Goal: Task Accomplishment & Management: Complete application form

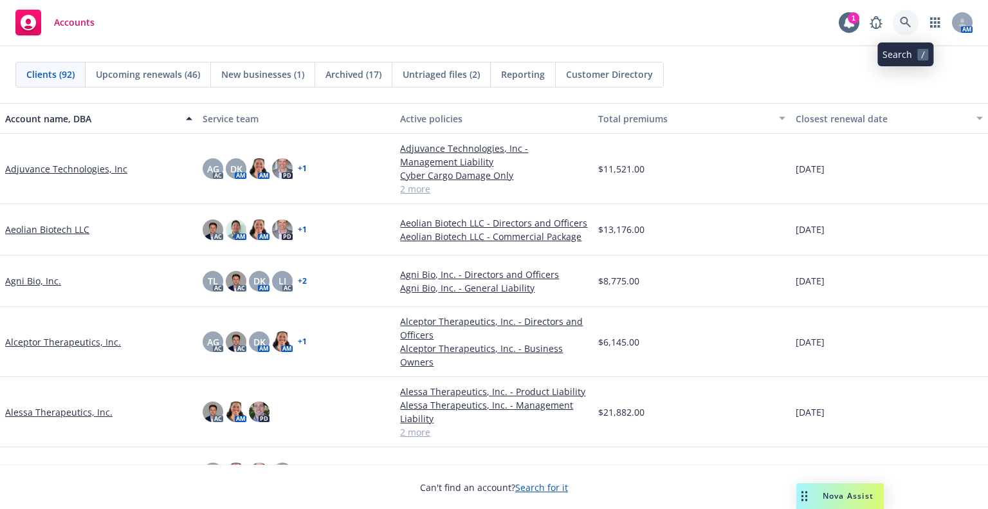
click at [909, 15] on link at bounding box center [906, 23] width 26 height 26
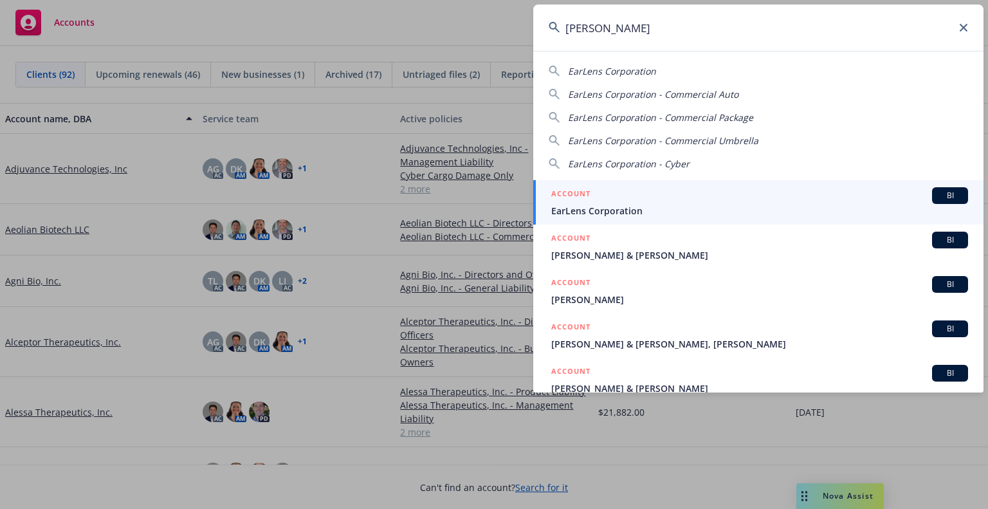
type input "[PERSON_NAME]"
click at [627, 192] on div "ACCOUNT BI" at bounding box center [759, 195] width 417 height 17
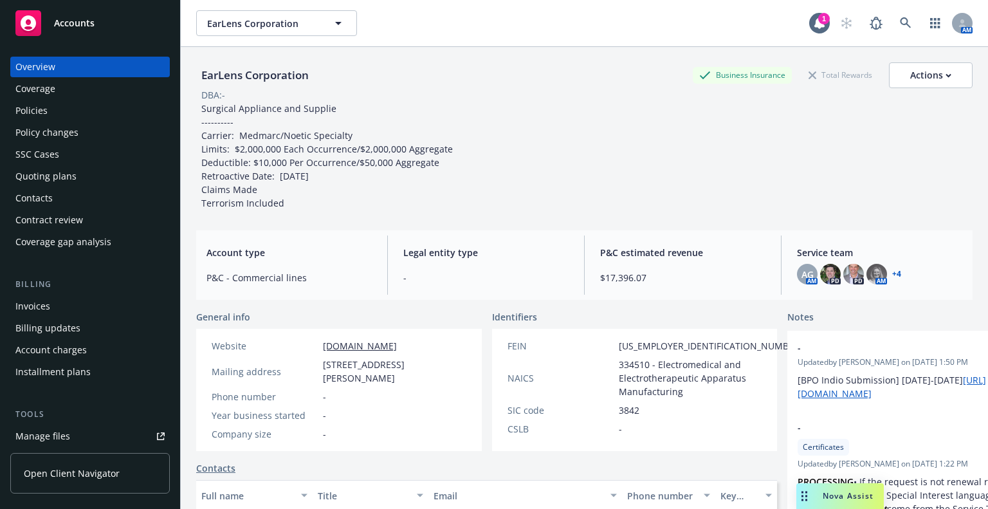
click at [893, 275] on link "+ 4" at bounding box center [896, 274] width 9 height 8
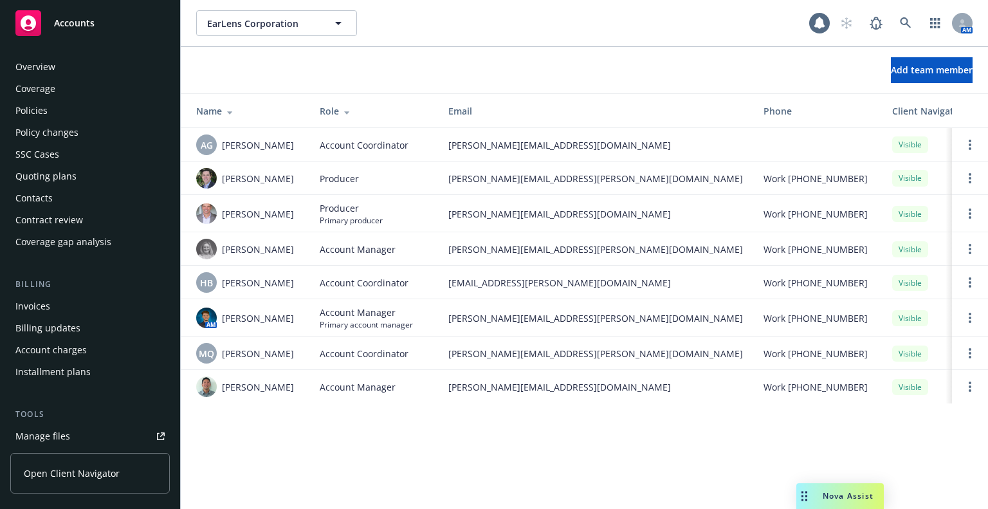
scroll to position [372, 0]
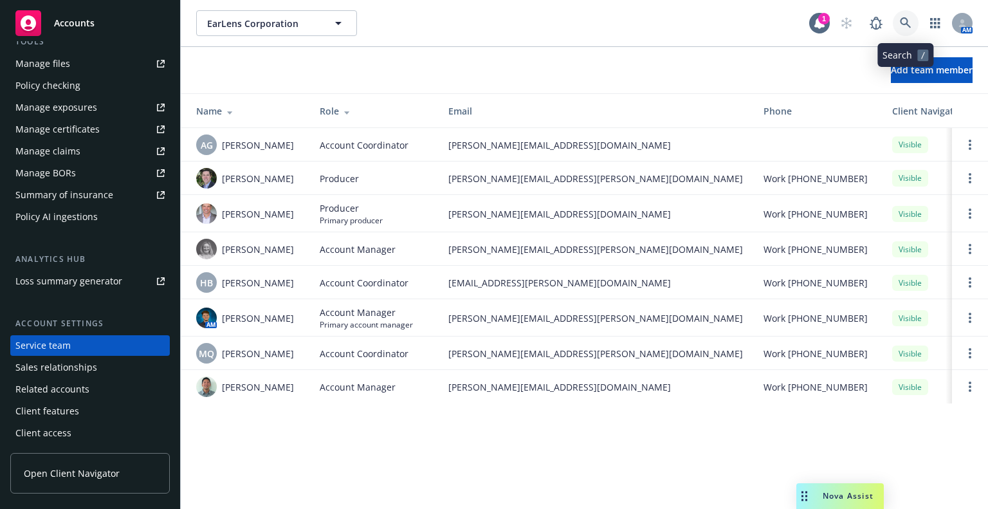
click at [907, 19] on icon at bounding box center [905, 22] width 11 height 11
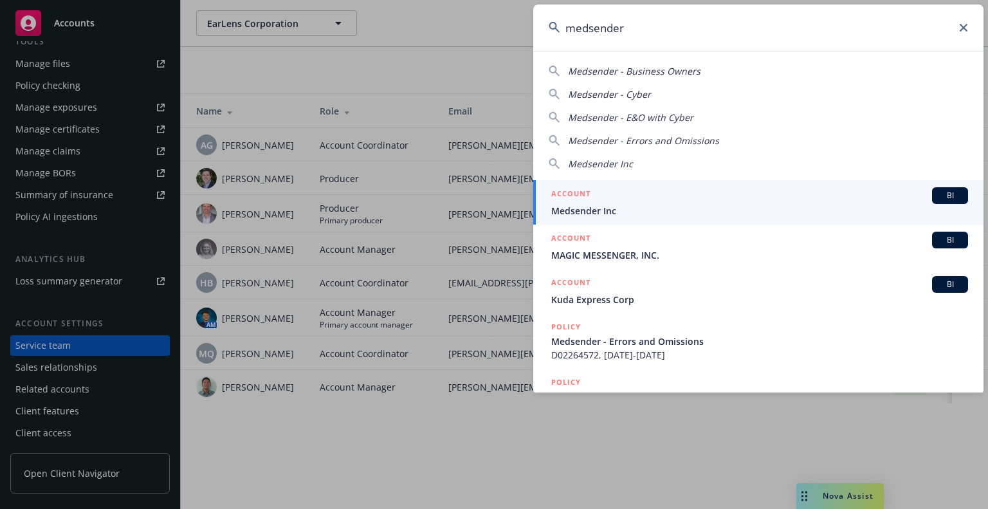
type input "medsender"
click at [695, 182] on link "ACCOUNT BI Medsender Inc" at bounding box center [758, 202] width 450 height 44
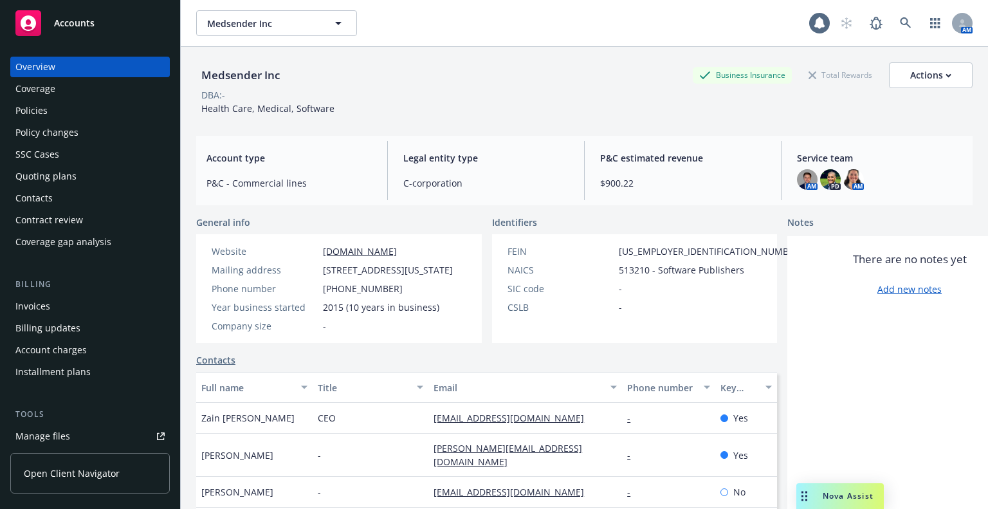
click at [30, 118] on div "Policies" at bounding box center [31, 110] width 32 height 21
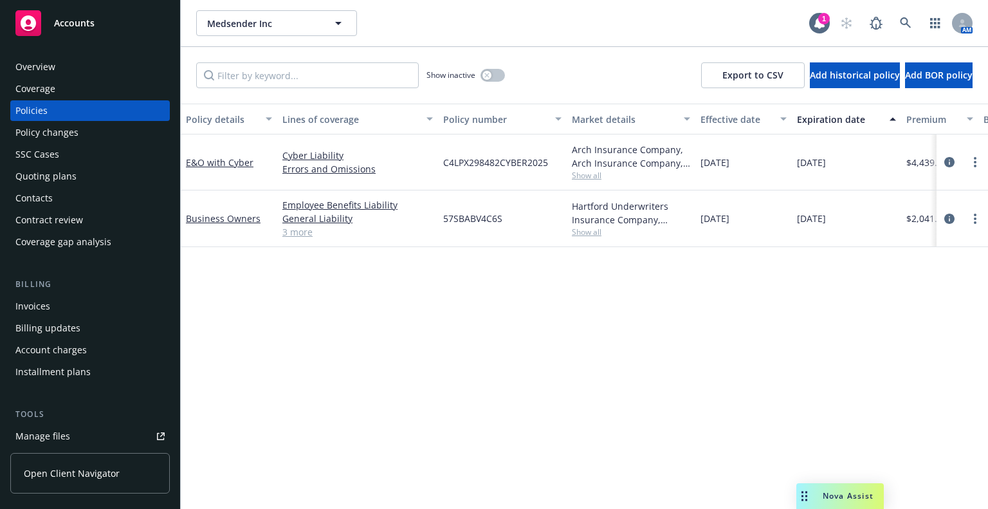
click at [291, 233] on link "3 more" at bounding box center [357, 232] width 151 height 14
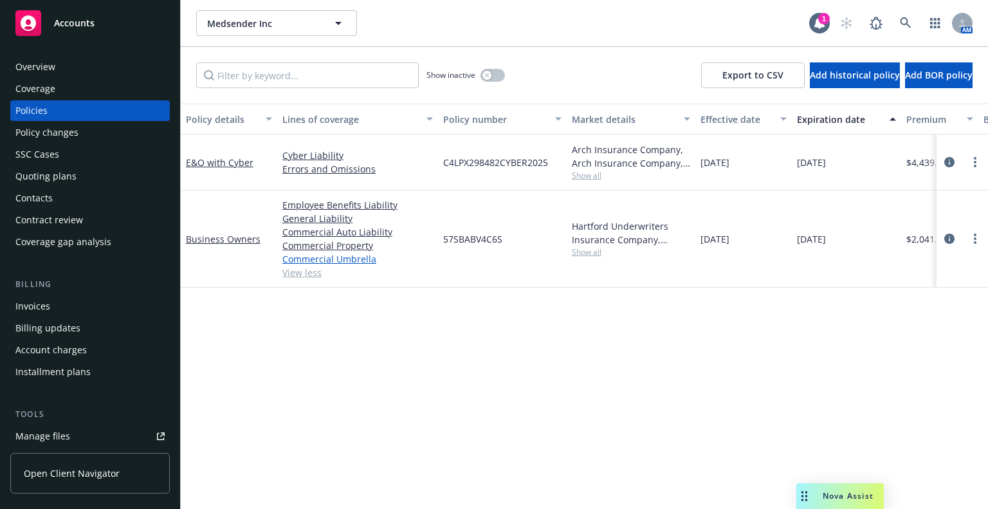
click at [365, 259] on link "Commercial Umbrella" at bounding box center [357, 259] width 151 height 14
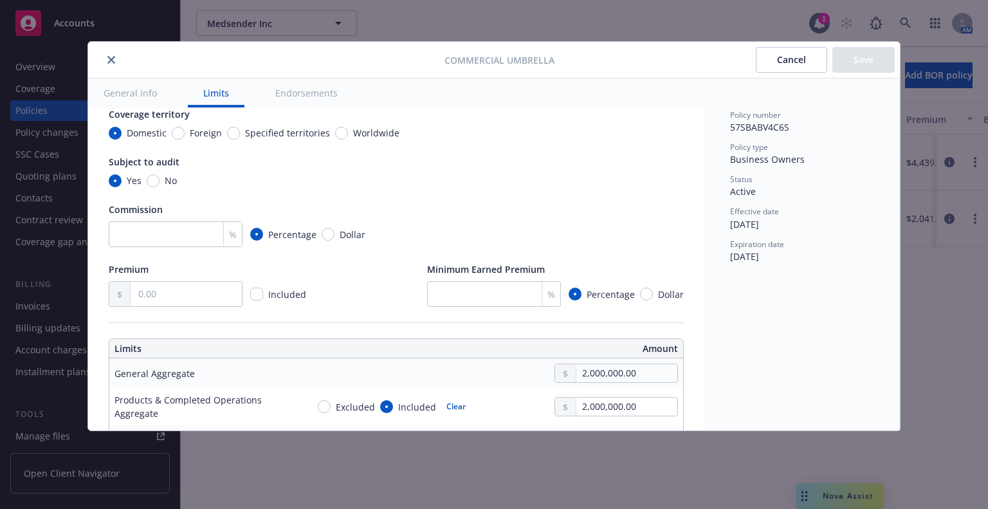
scroll to position [257, 0]
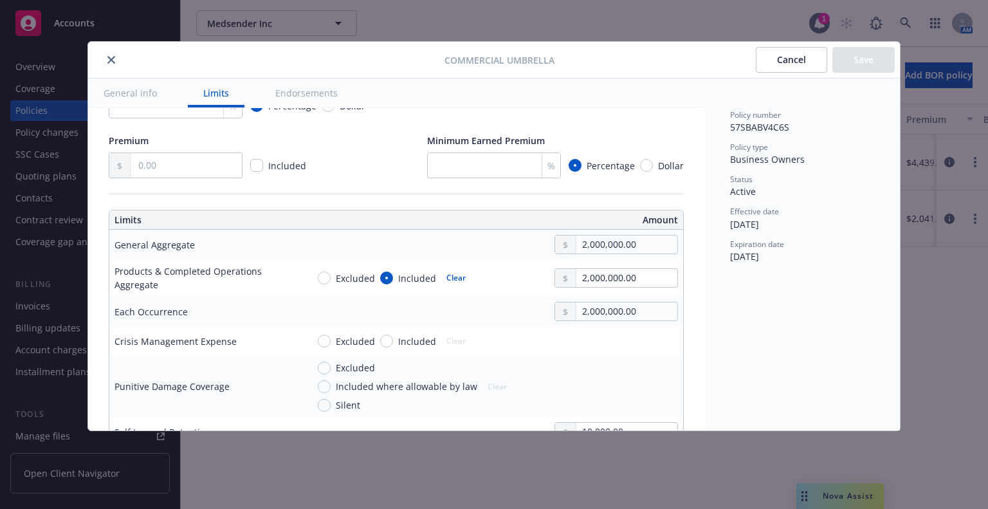
click at [794, 65] on button "Cancel" at bounding box center [791, 60] width 71 height 26
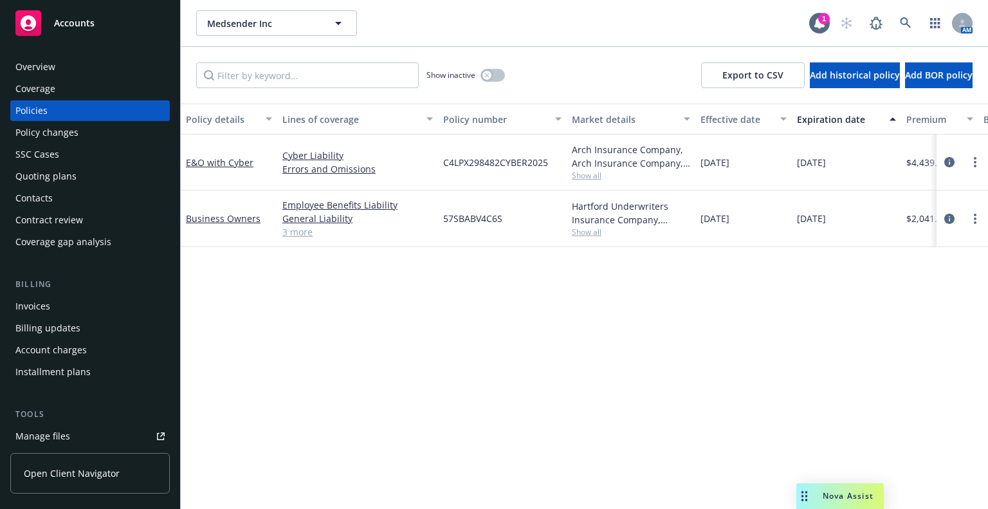
click at [455, 221] on span "57SBABV4C6S" at bounding box center [472, 219] width 59 height 14
copy span "57SBABV4C6S"
click at [574, 174] on span "Show all" at bounding box center [631, 175] width 118 height 11
click at [232, 157] on link "E&O with Cyber" at bounding box center [220, 162] width 68 height 12
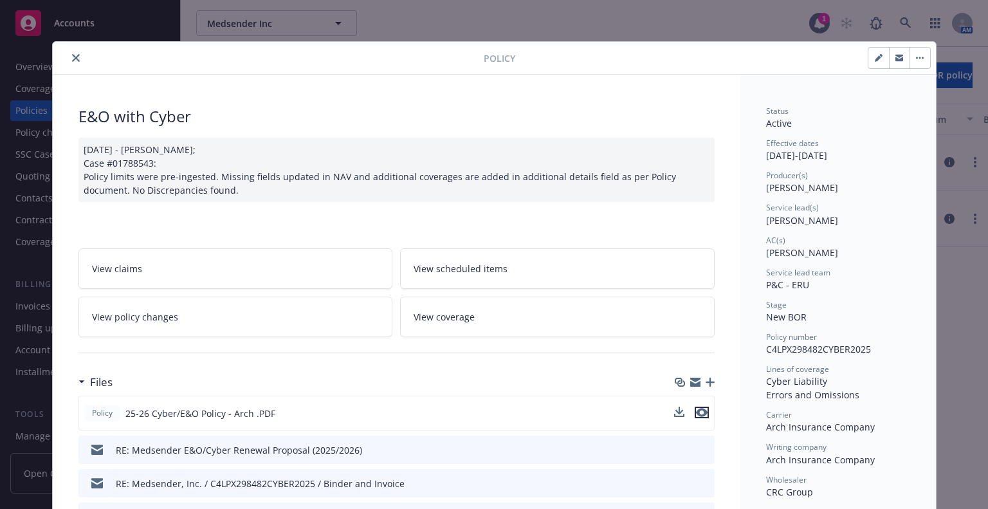
click at [702, 409] on icon "preview file" at bounding box center [702, 412] width 12 height 9
click at [77, 61] on button "close" at bounding box center [75, 57] width 15 height 15
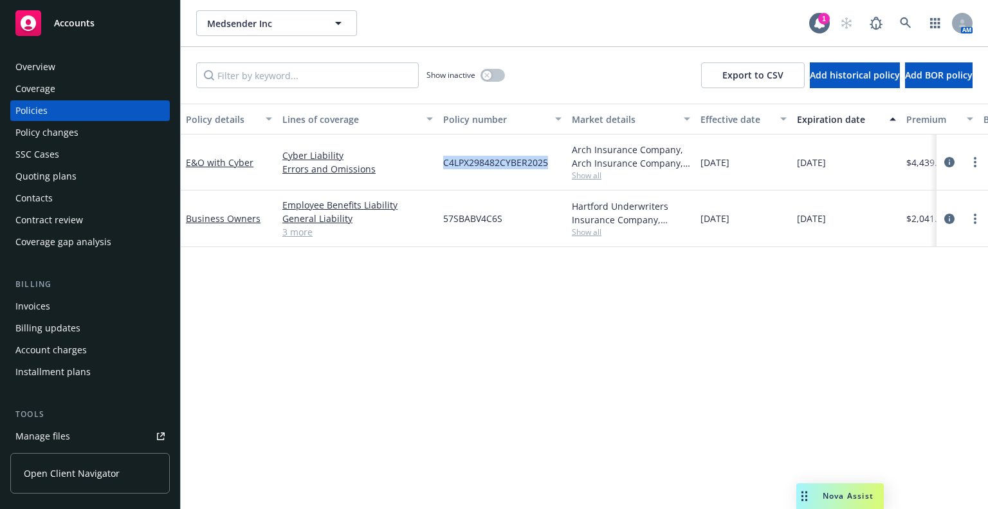
drag, startPoint x: 551, startPoint y: 164, endPoint x: 443, endPoint y: 160, distance: 108.2
click at [443, 160] on div "C4LPX298482CYBER2025" at bounding box center [502, 162] width 129 height 56
copy span "C4LPX298482CYBER2025"
click at [234, 159] on link "E&O with Cyber" at bounding box center [220, 162] width 68 height 12
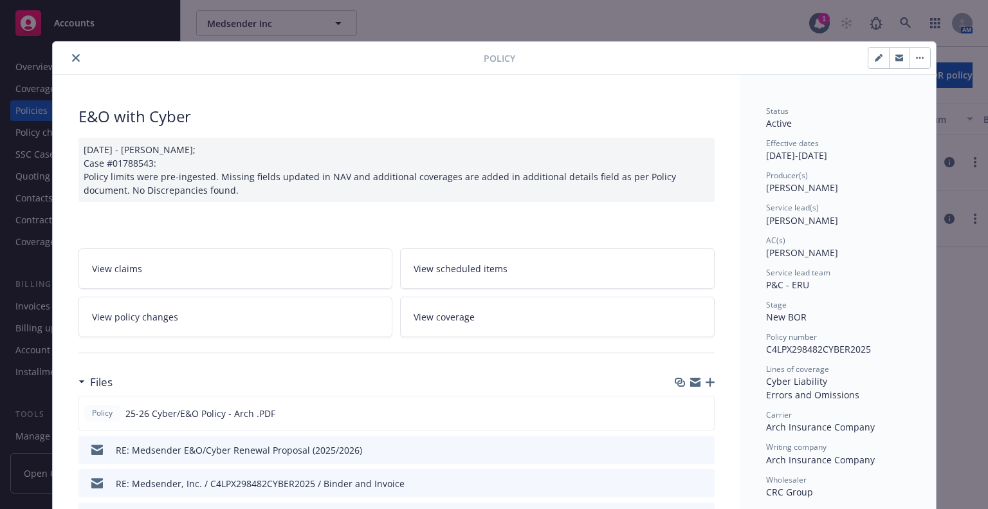
scroll to position [39, 0]
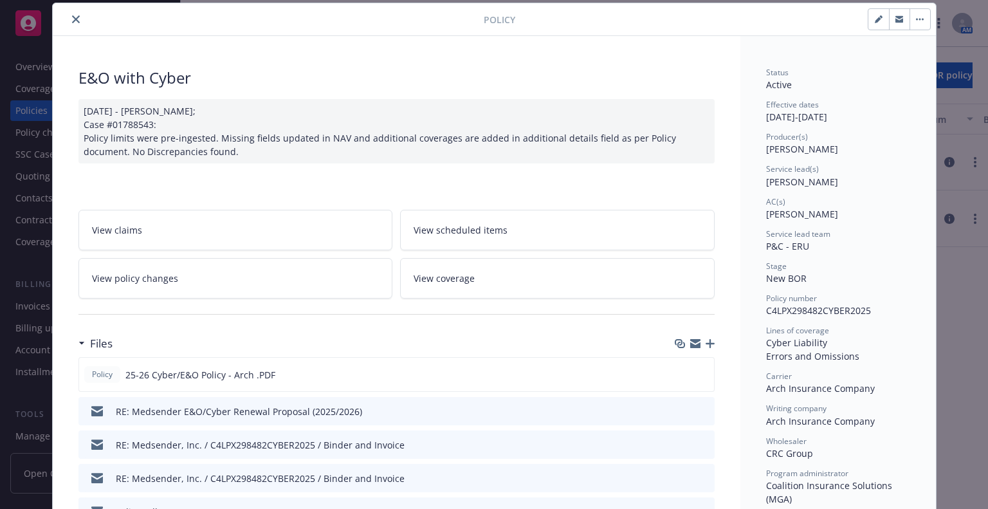
click at [697, 445] on icon "preview file" at bounding box center [703, 443] width 12 height 9
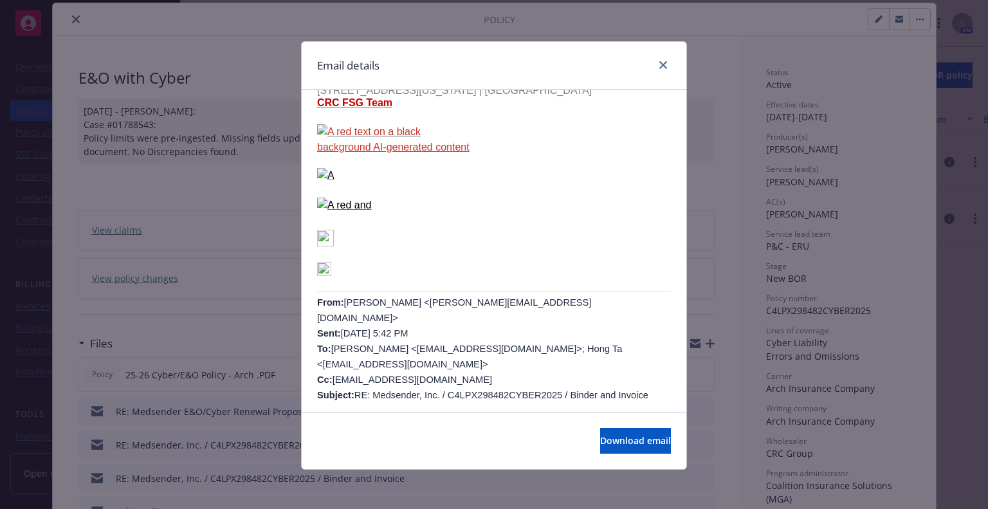
scroll to position [386, 0]
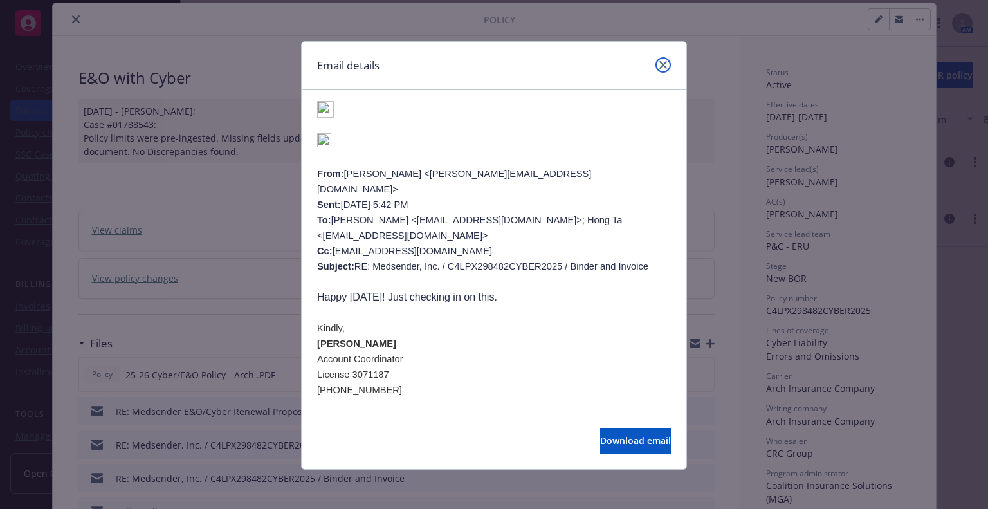
drag, startPoint x: 655, startPoint y: 66, endPoint x: 640, endPoint y: 69, distance: 15.0
click at [659, 66] on icon "close" at bounding box center [663, 65] width 8 height 8
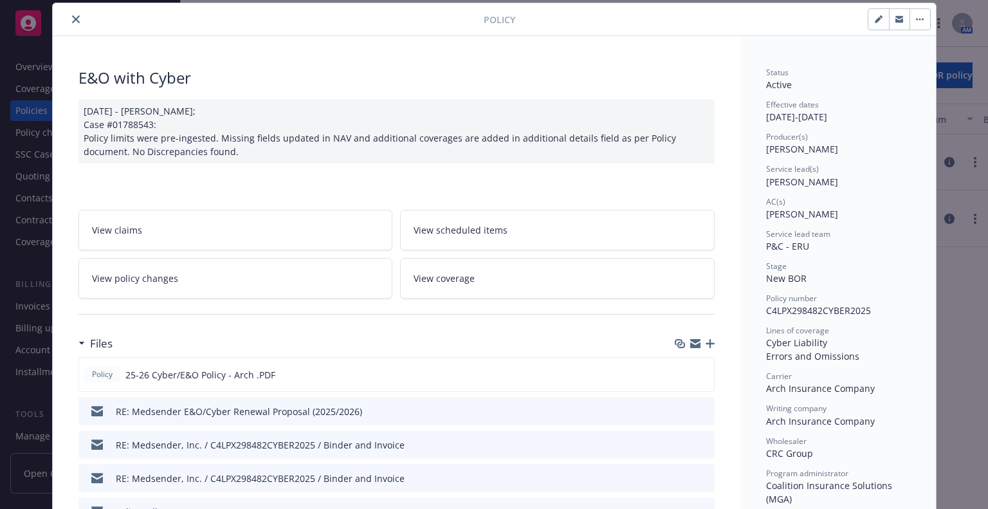
click at [68, 17] on button "close" at bounding box center [75, 19] width 15 height 15
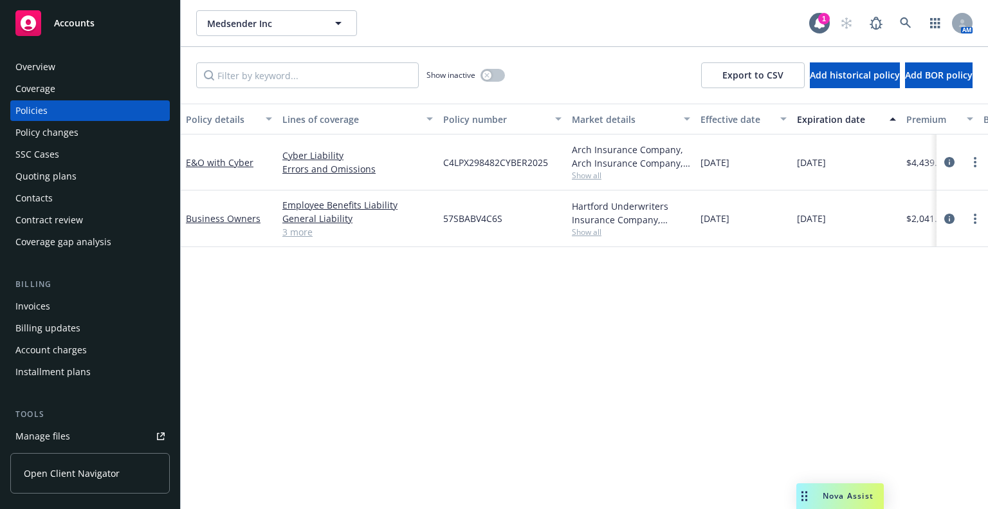
click at [127, 136] on div "Policy changes" at bounding box center [89, 132] width 149 height 21
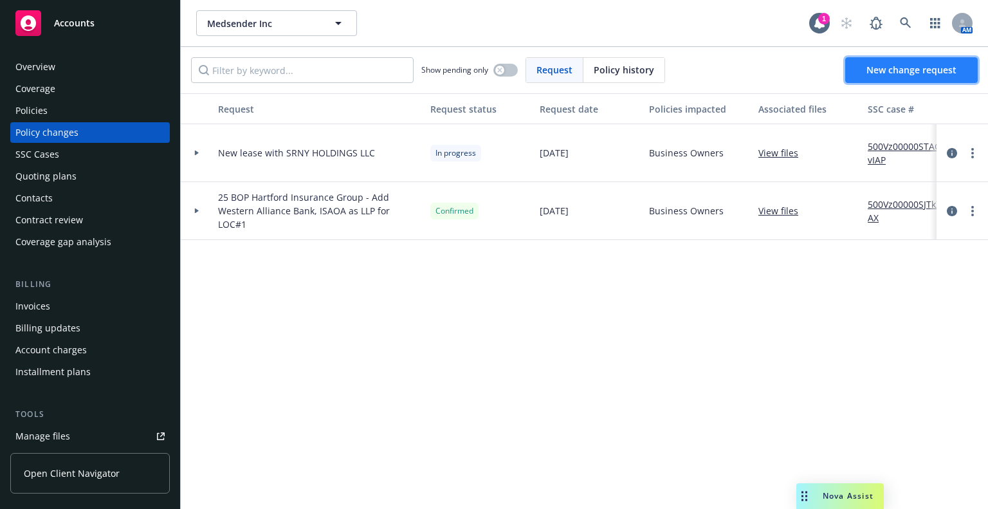
click at [880, 72] on span "New change request" at bounding box center [912, 70] width 90 height 12
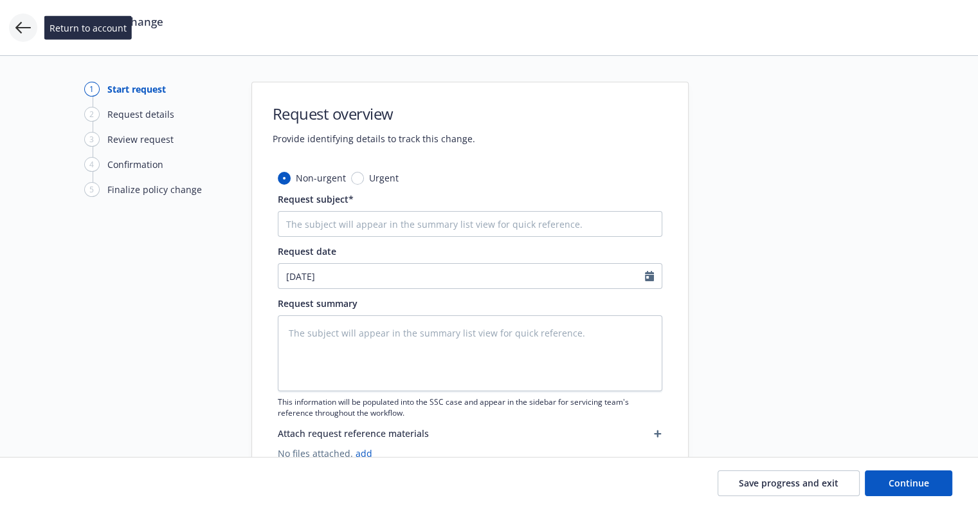
click at [23, 30] on icon at bounding box center [22, 27] width 15 height 15
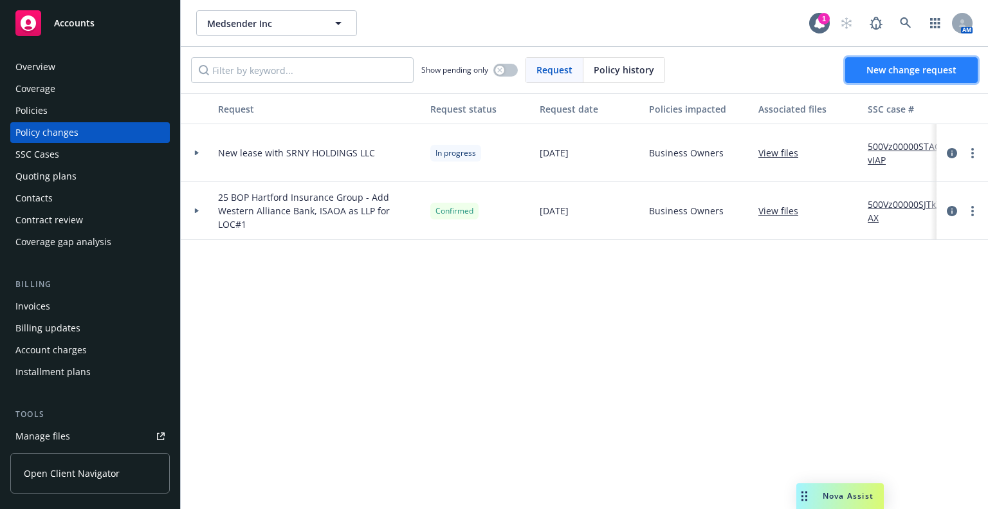
click at [895, 66] on span "New change request" at bounding box center [912, 70] width 90 height 12
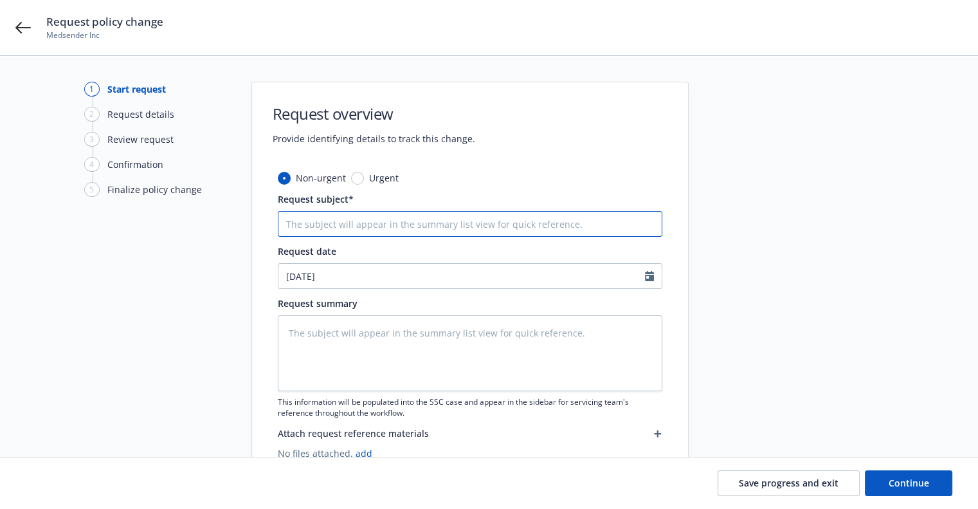
click at [430, 218] on input "Request subject*" at bounding box center [470, 224] width 385 height 26
type textarea "x"
type input "R"
type textarea "x"
type input "Re"
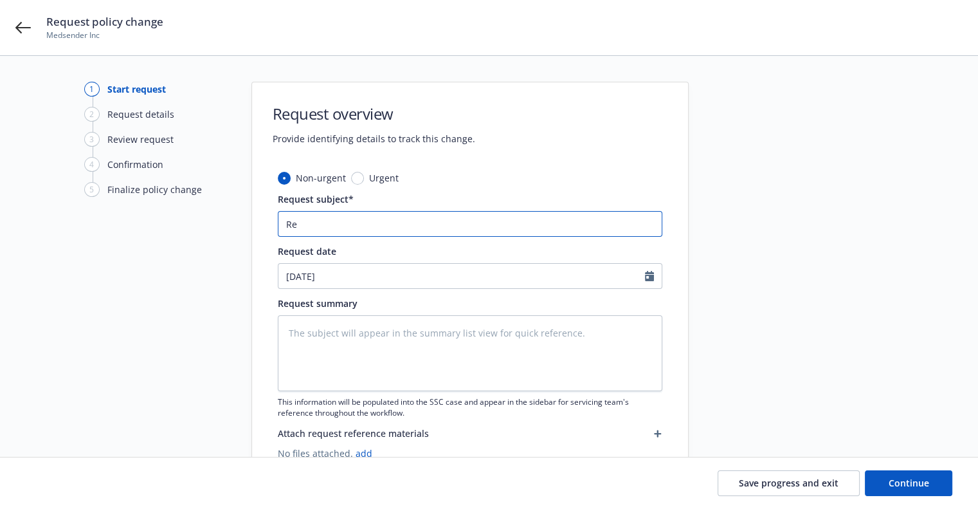
type textarea "x"
type input "Req"
type textarea "x"
type input "Requ"
type textarea "x"
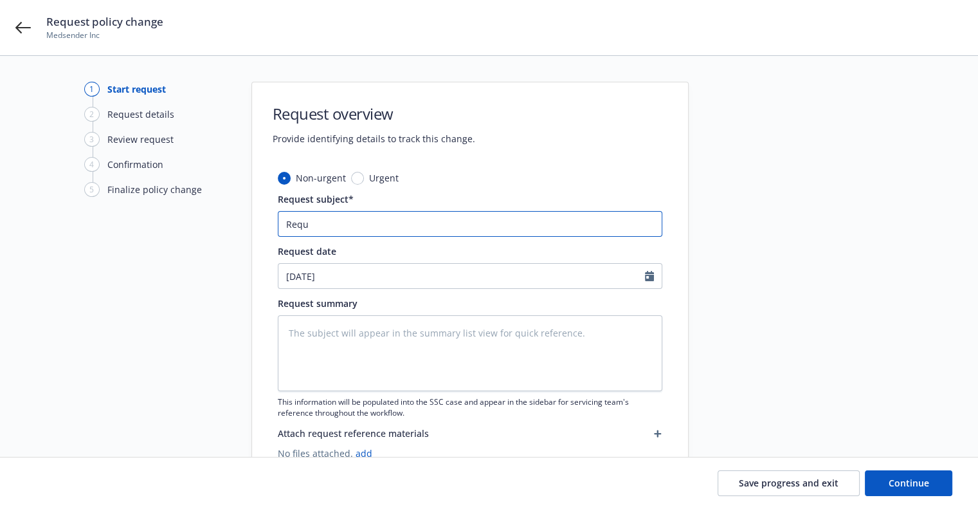
type input "Reque"
type textarea "x"
type input "Reques"
type textarea "x"
type input "Request"
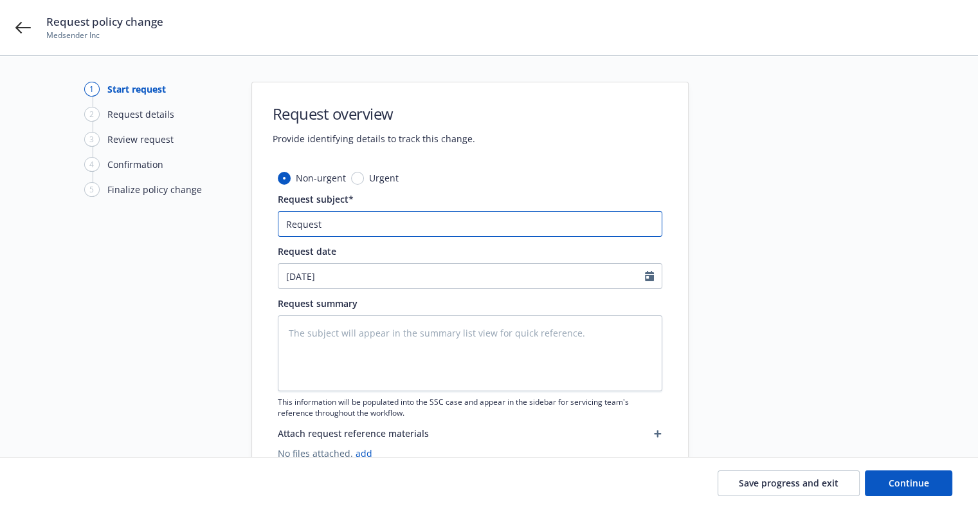
type textarea "x"
type input "Request"
type textarea "x"
type input "Request fo"
type textarea "x"
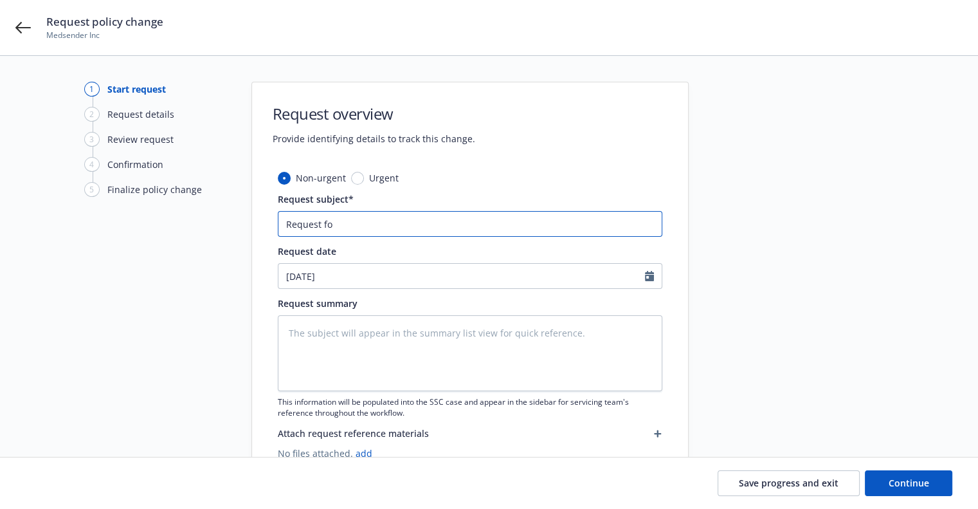
type input "Request for"
type textarea "x"
type input "Request for"
type textarea "x"
type input "Request for $"
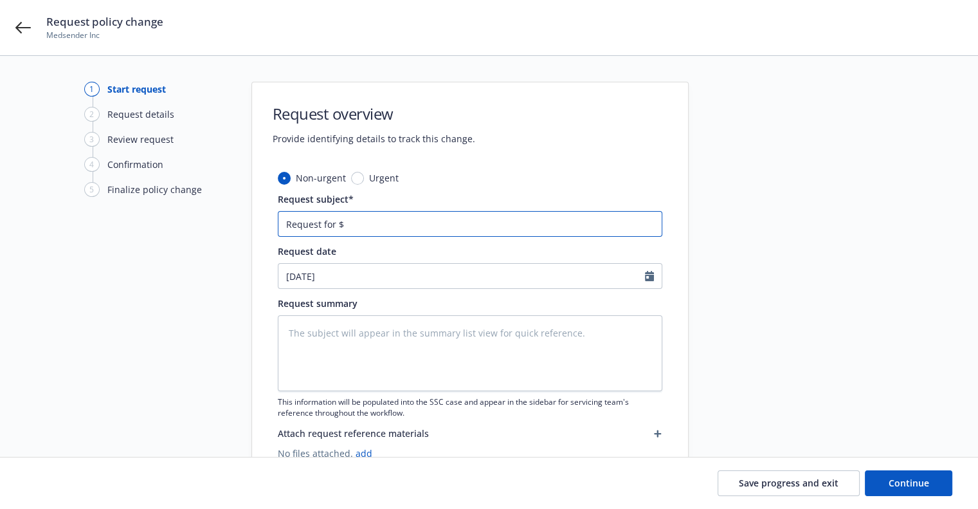
type textarea "x"
type input "Request for $5"
type textarea "x"
type input "Request for $5M"
type textarea "x"
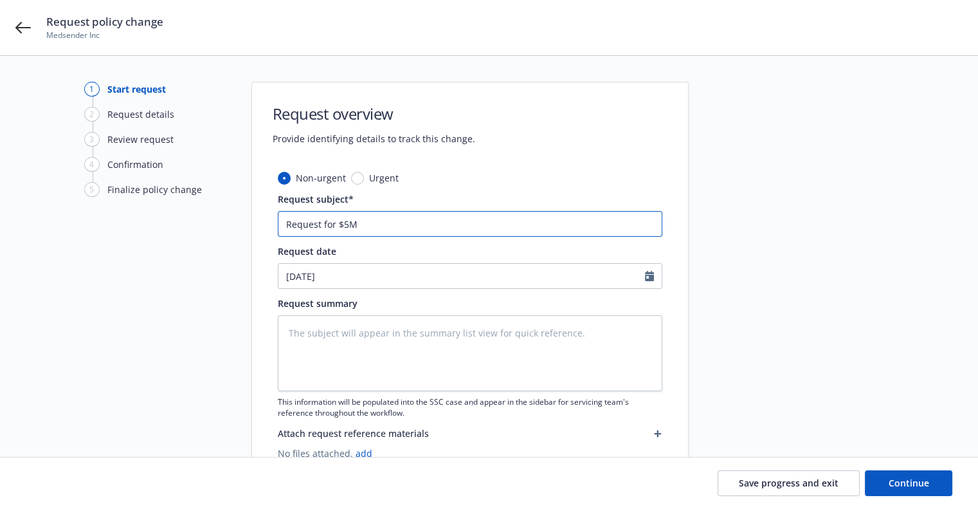
type input "Request for $5M l"
type textarea "x"
type input "Request for $5M li"
type textarea "x"
type input "Request for $5M lim"
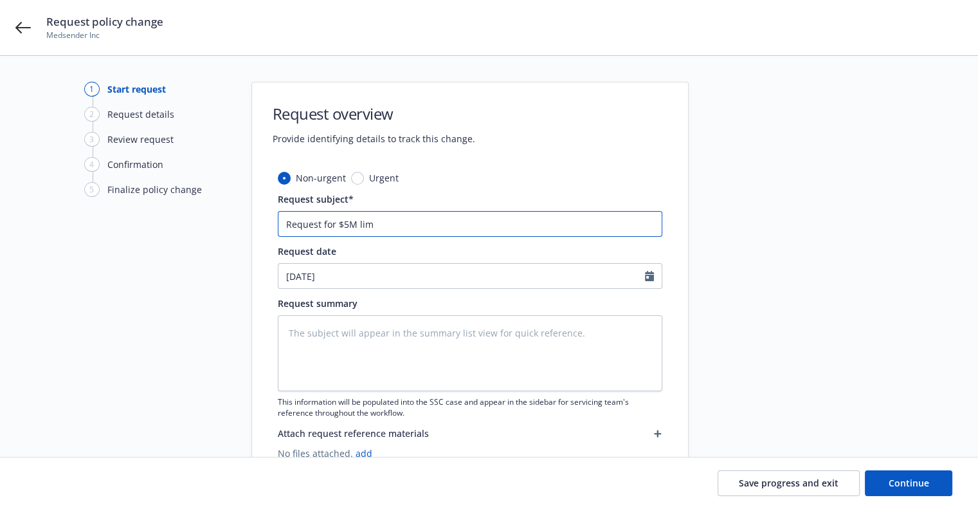
type textarea "x"
type input "Request for $5M limi"
type textarea "x"
type input "Request for $5M limit"
type textarea "x"
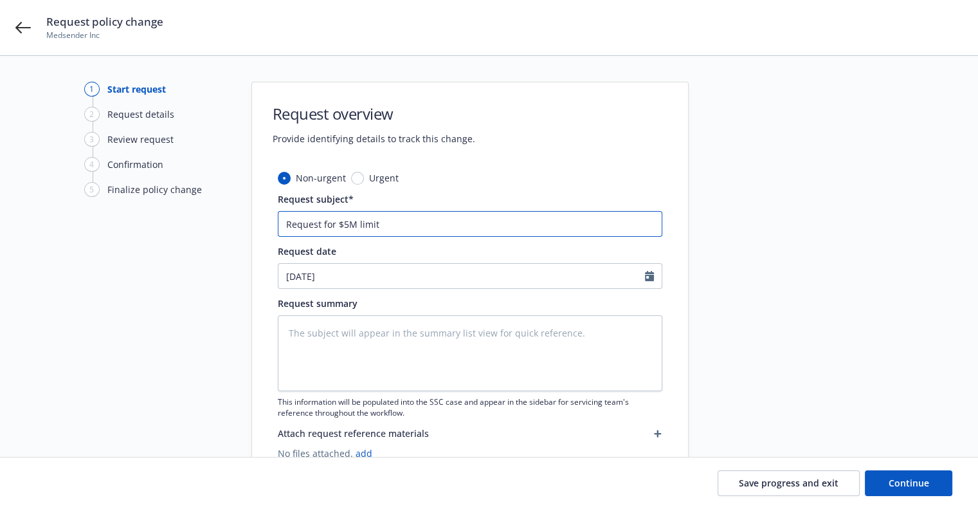
type input "Request for $5M limit"
type textarea "x"
type input "Request for $5M limit C"
type textarea "x"
type input "Request for $5M limit Cy"
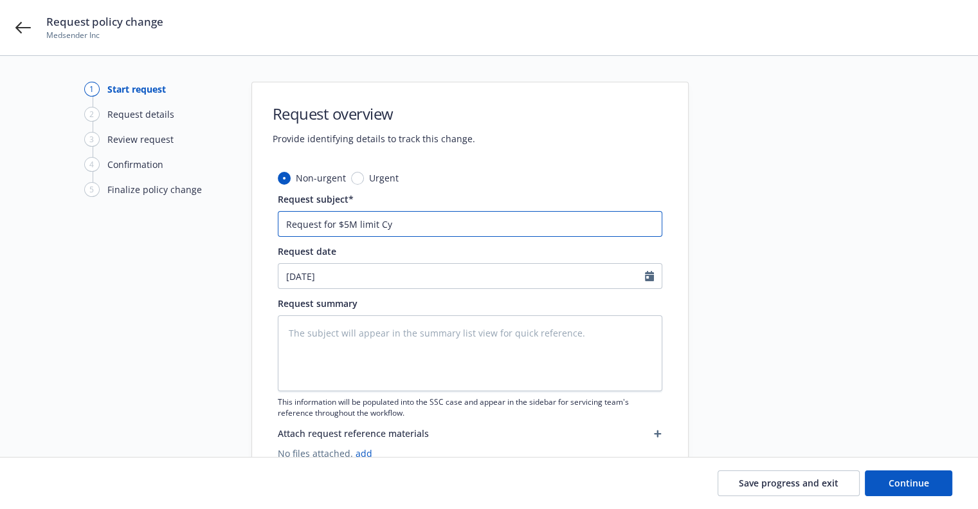
type textarea "x"
type input "Request for $5M limit Cyb"
type textarea "x"
type input "Request for $5M limit Cybe"
type textarea "x"
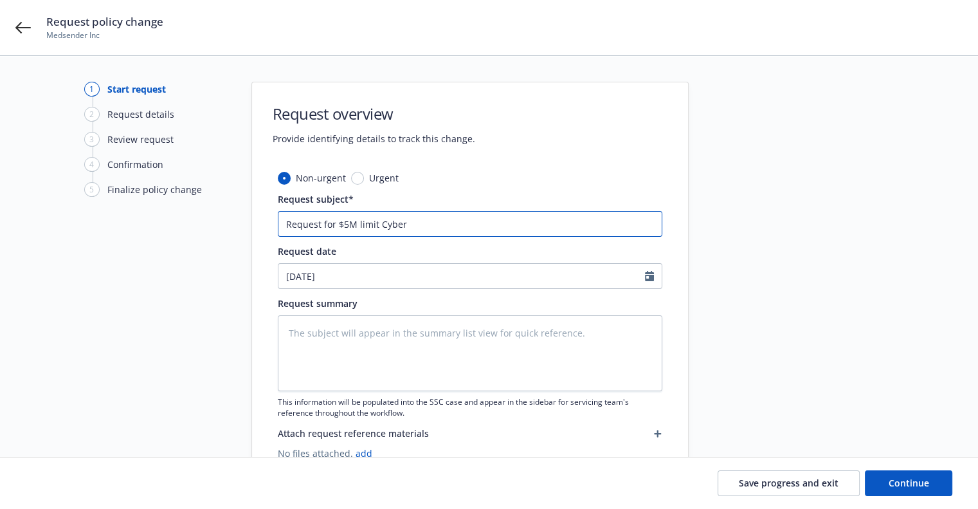
type input "Request for $5M limit Cyber"
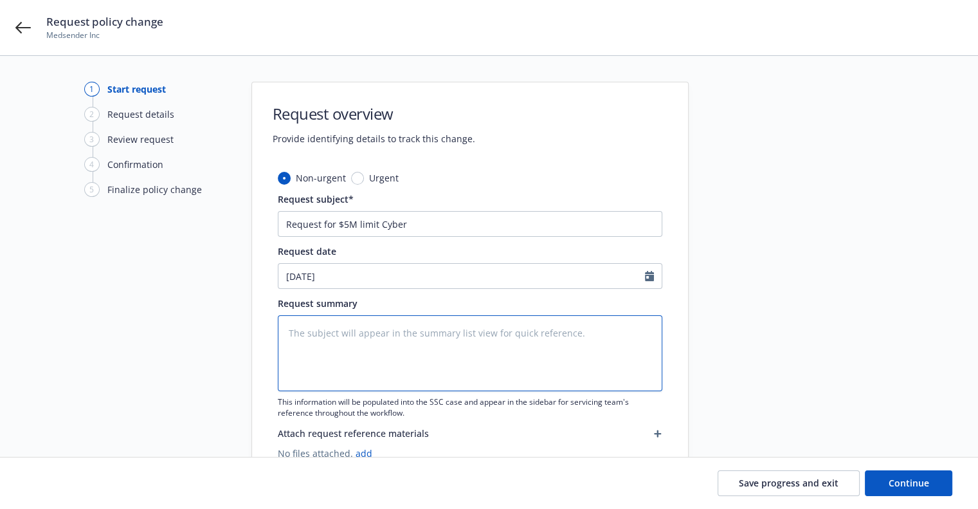
click at [393, 374] on textarea at bounding box center [470, 353] width 385 height 76
paste textarea "Request for $5M limit Cyber"
type textarea "x"
type textarea "Request for $5M limit Cyber"
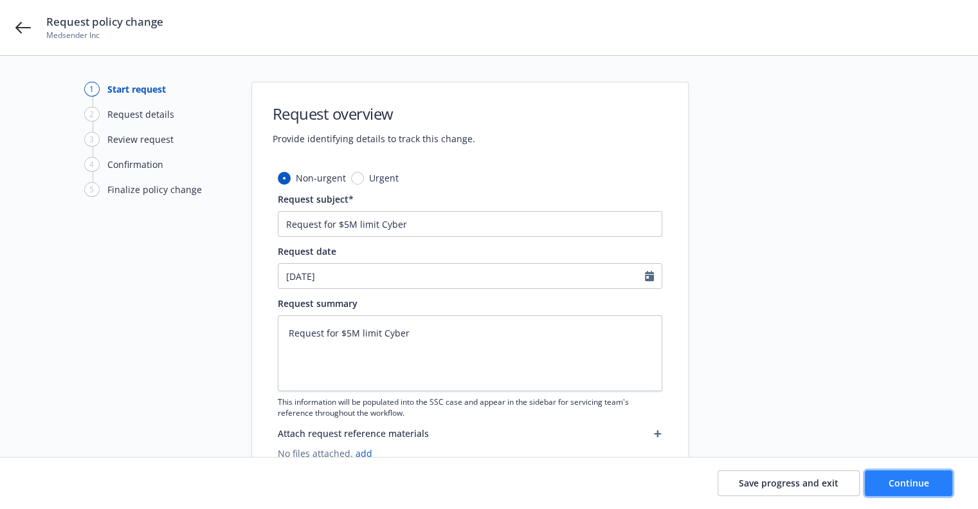
click at [890, 473] on button "Continue" at bounding box center [908, 483] width 87 height 26
type textarea "x"
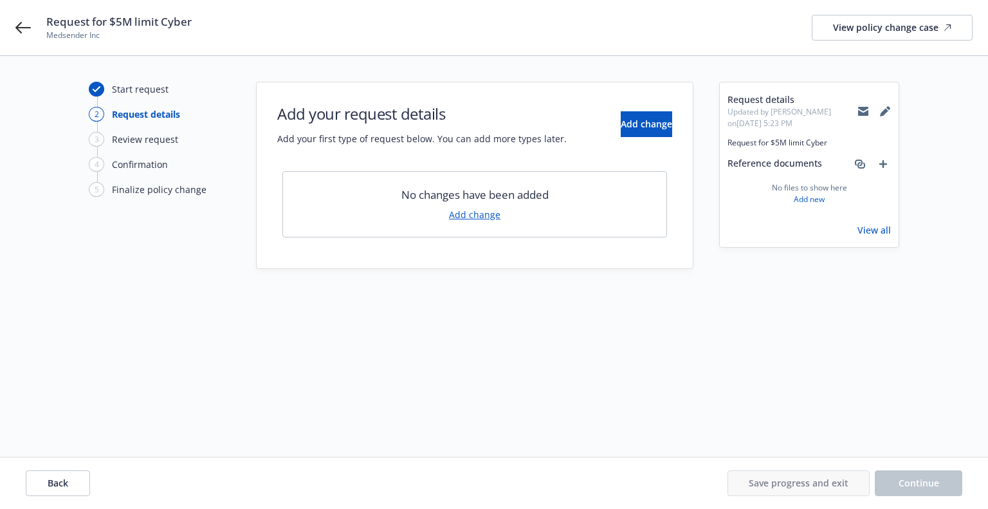
click at [467, 211] on link "Add change" at bounding box center [474, 215] width 51 height 14
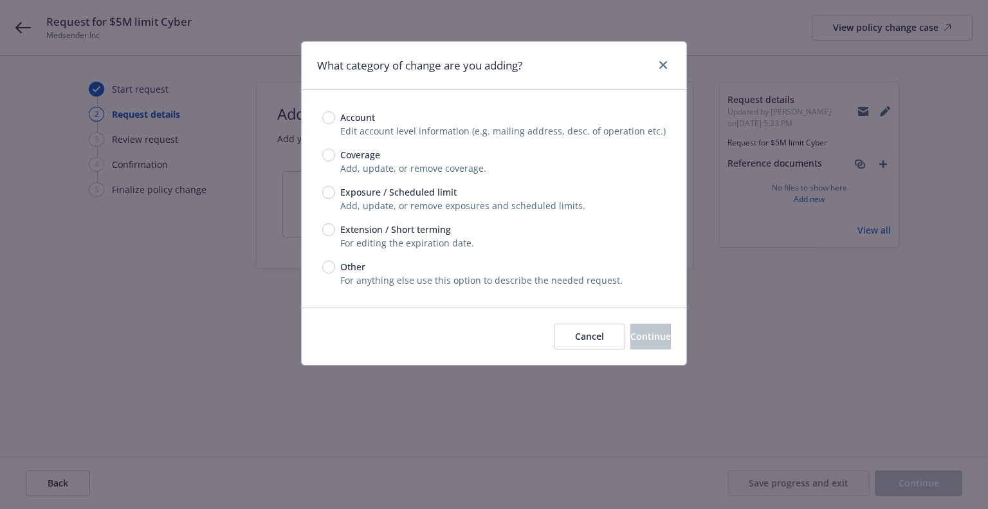
click at [387, 188] on span "Exposure / Scheduled limit" at bounding box center [398, 192] width 116 height 14
click at [335, 188] on input "Exposure / Scheduled limit" at bounding box center [328, 192] width 13 height 13
radio input "true"
click at [630, 336] on span "Continue" at bounding box center [650, 336] width 41 height 12
type textarea "x"
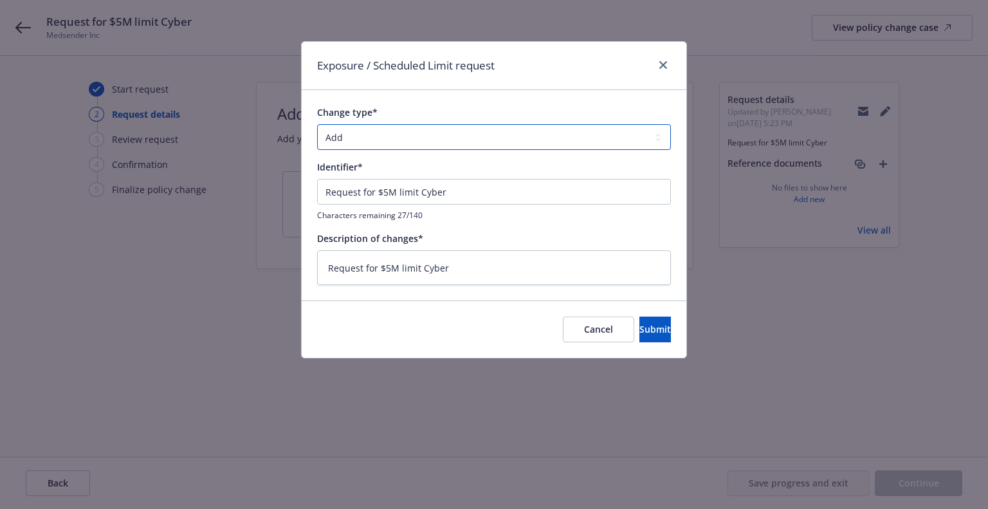
click at [476, 146] on select "Add Audit Change Remove" at bounding box center [494, 137] width 354 height 26
select select "CHANGE"
click at [317, 124] on select "Add Audit Change Remove" at bounding box center [494, 137] width 354 height 26
click at [639, 329] on button "Submit" at bounding box center [655, 330] width 32 height 26
type textarea "x"
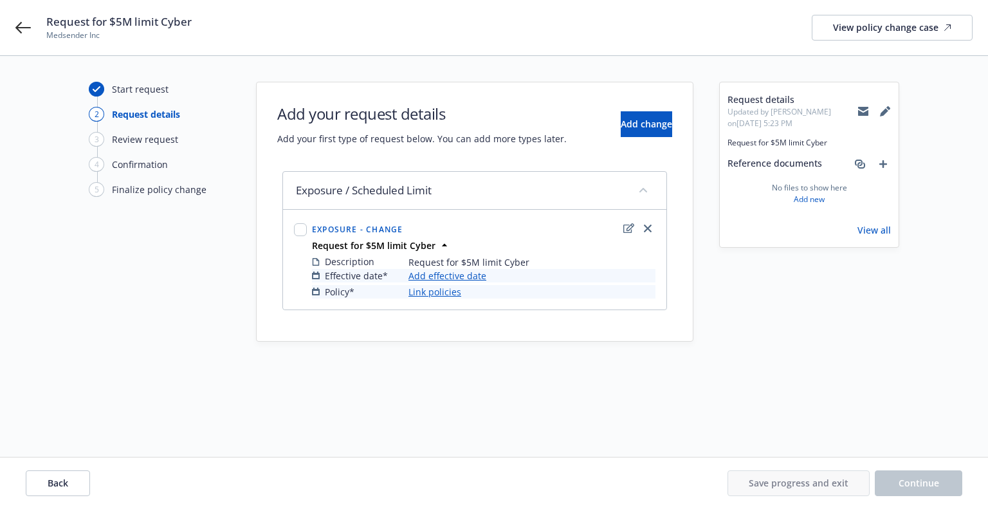
click at [440, 270] on link "Add effective date" at bounding box center [448, 276] width 78 height 14
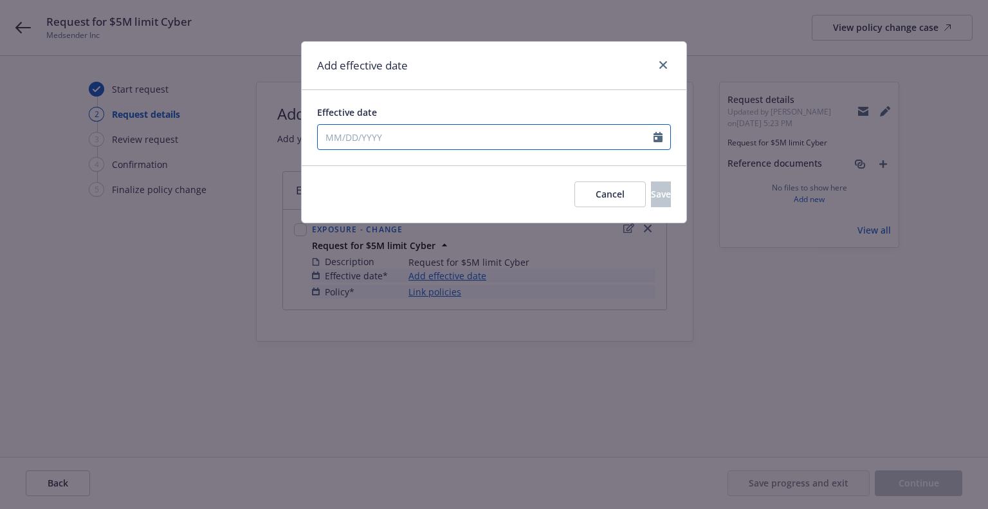
click at [425, 131] on input "Effective date" at bounding box center [486, 137] width 336 height 24
select select "9"
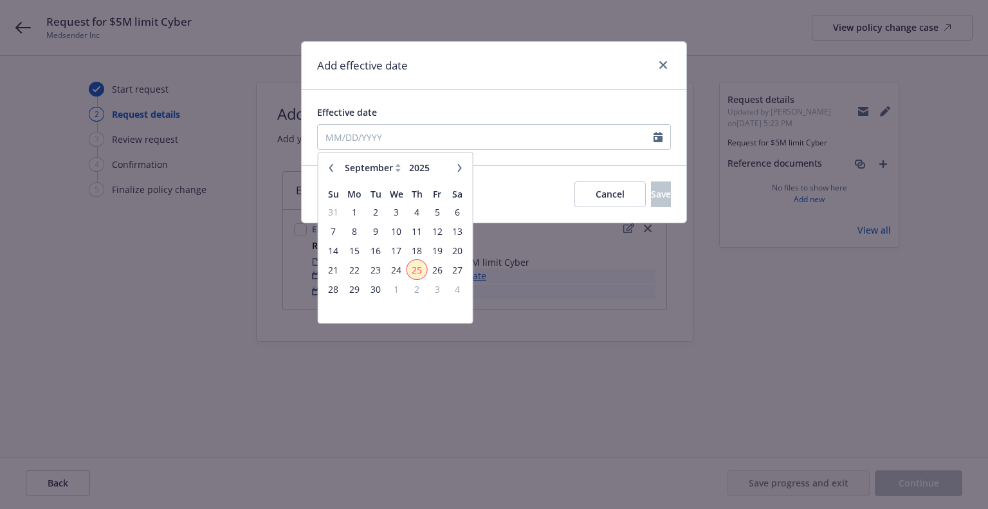
click at [416, 262] on span "25" at bounding box center [417, 270] width 17 height 16
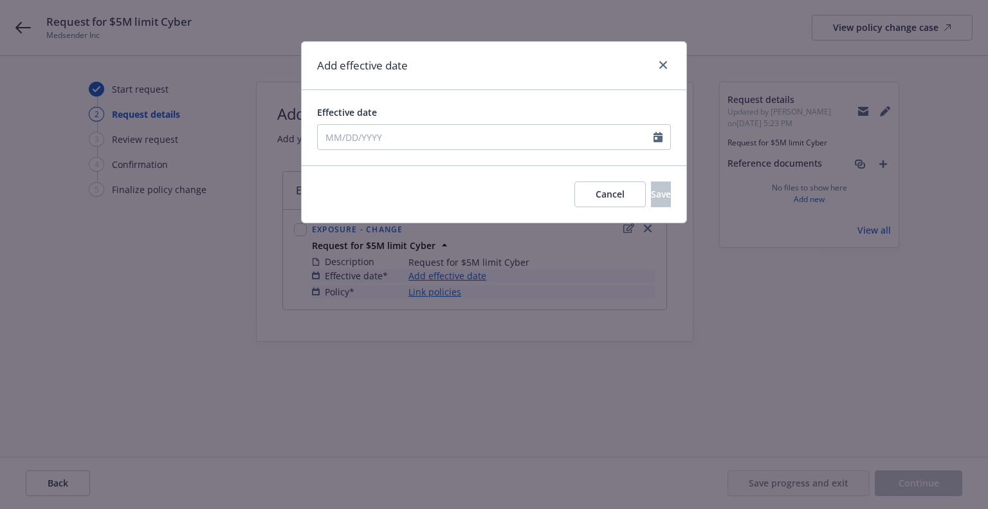
type input "09/25/2025"
click at [651, 197] on button "Save" at bounding box center [661, 194] width 20 height 26
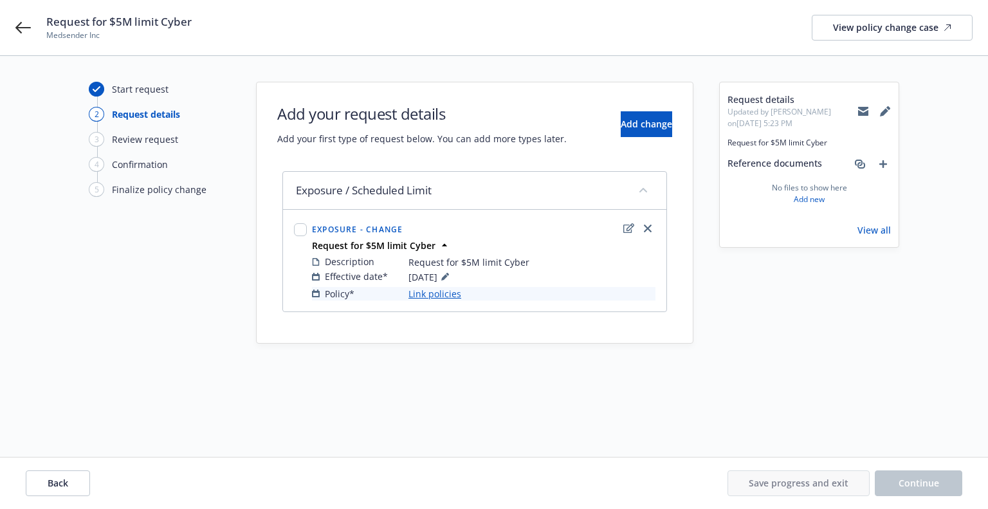
click at [428, 293] on link "Link policies" at bounding box center [435, 294] width 53 height 14
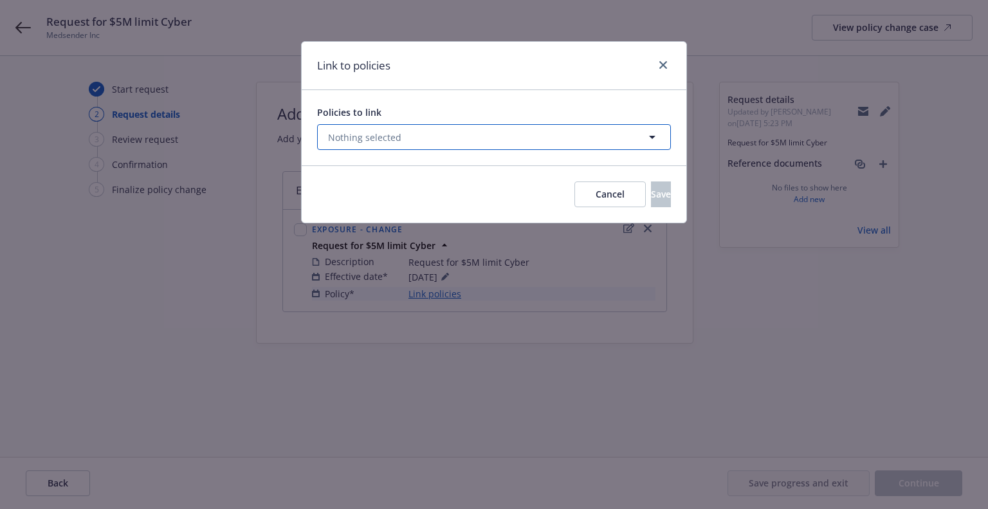
click at [430, 149] on button "Nothing selected" at bounding box center [494, 137] width 354 height 26
select select "ACTIVE"
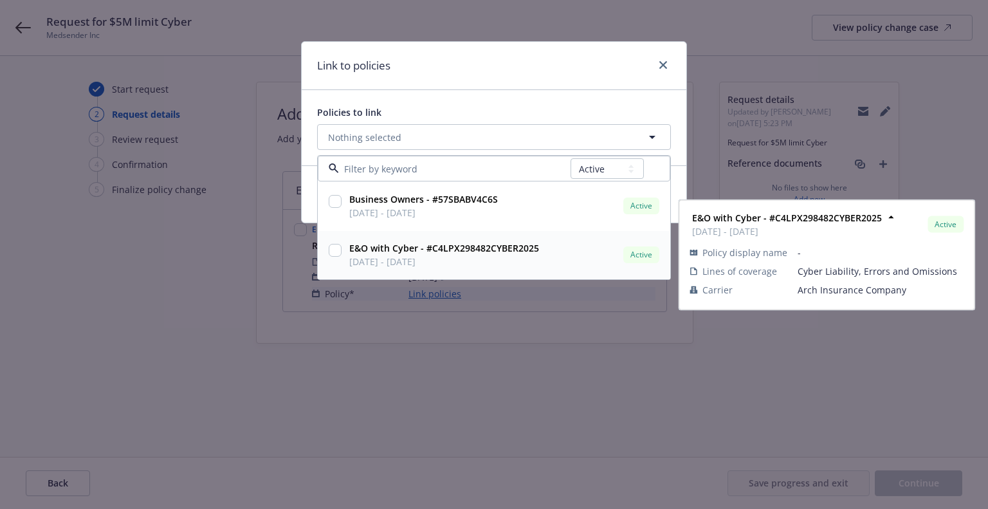
click at [351, 252] on strong "E&O with Cyber - #C4LPX298482CYBER2025" at bounding box center [444, 248] width 190 height 12
checkbox input "true"
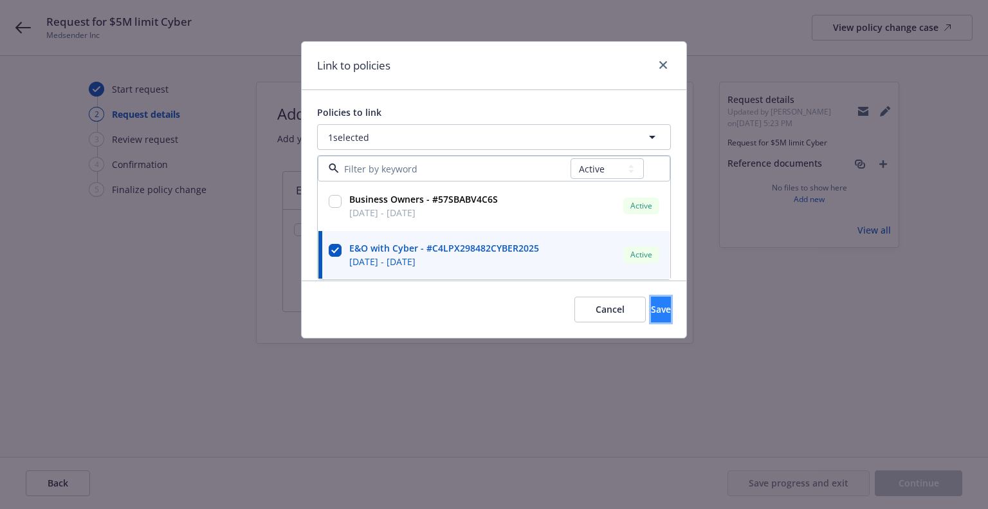
click at [651, 313] on span "Save" at bounding box center [661, 309] width 20 height 12
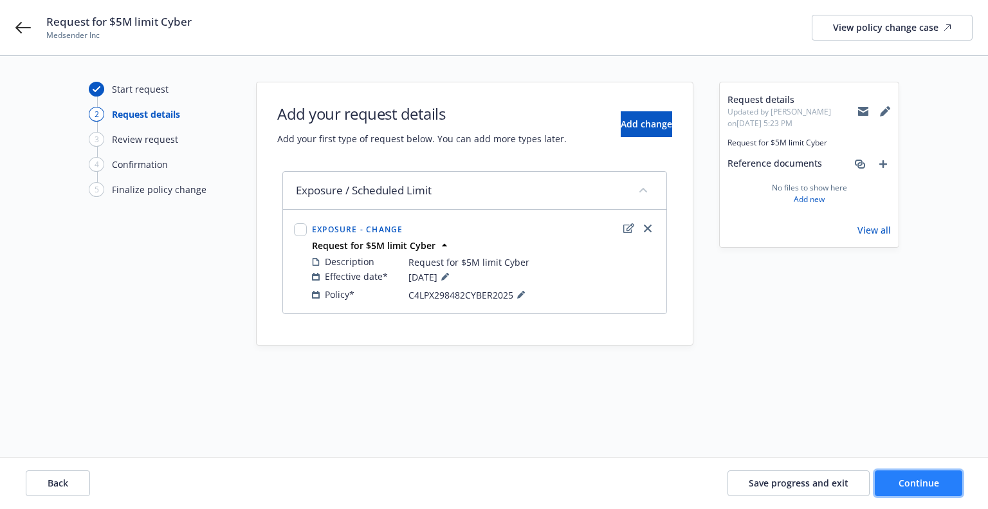
click at [915, 481] on span "Continue" at bounding box center [919, 483] width 41 height 12
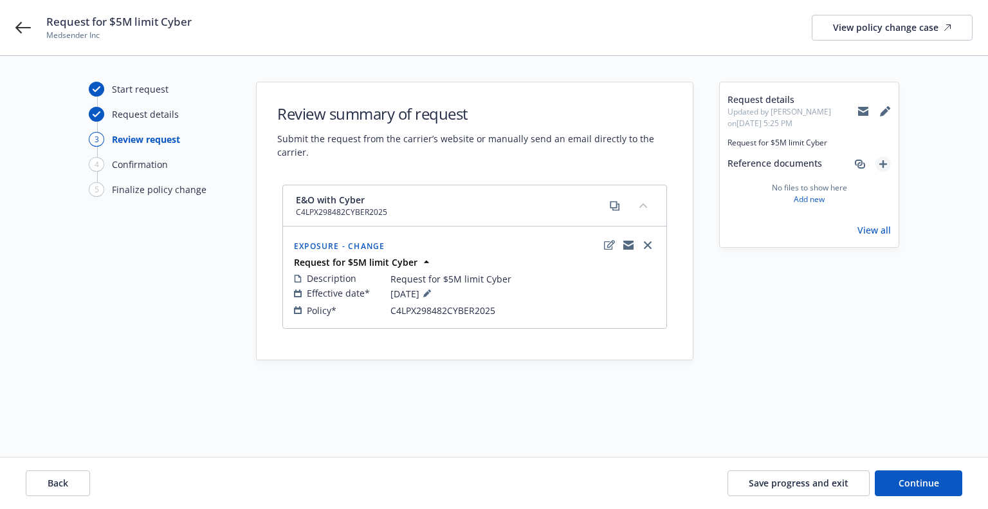
click at [882, 164] on icon "add" at bounding box center [883, 164] width 8 height 8
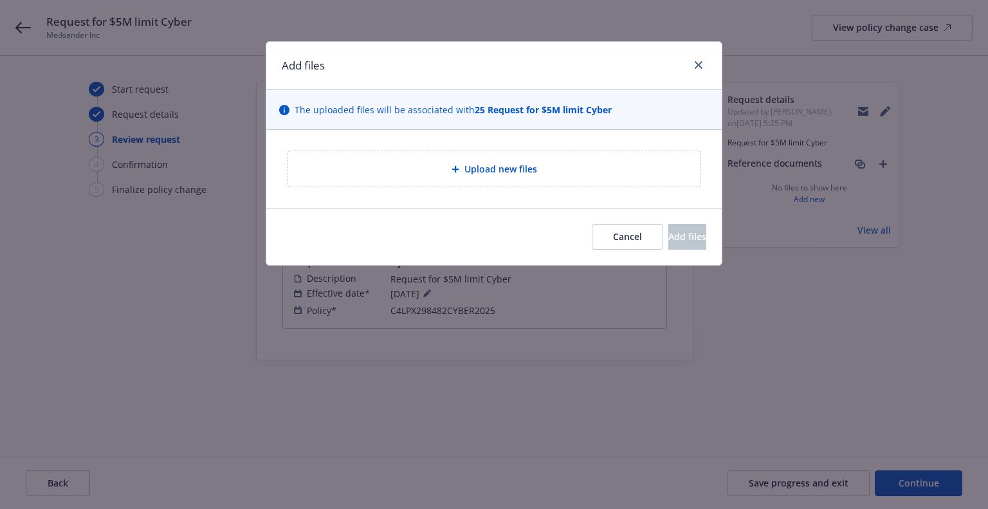
type textarea "x"
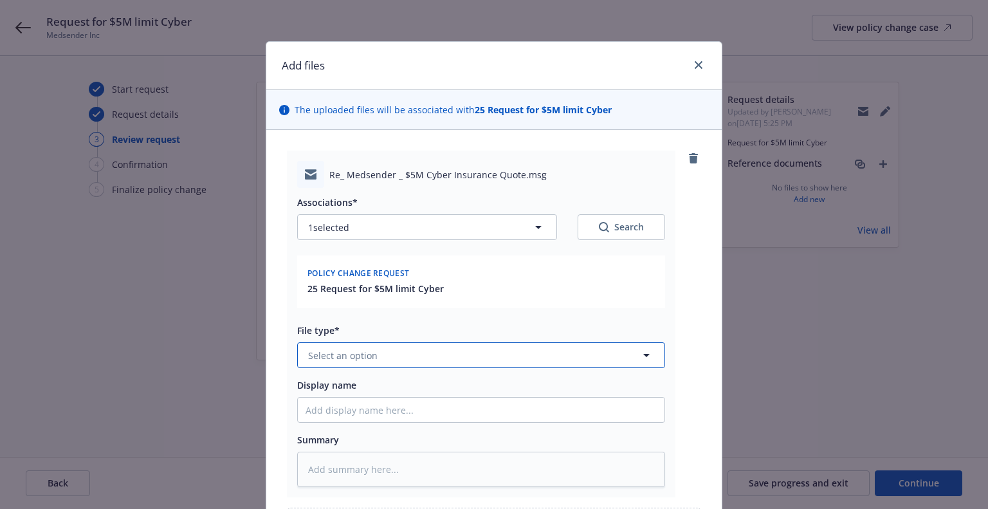
click at [405, 351] on button "Select an option" at bounding box center [481, 355] width 368 height 26
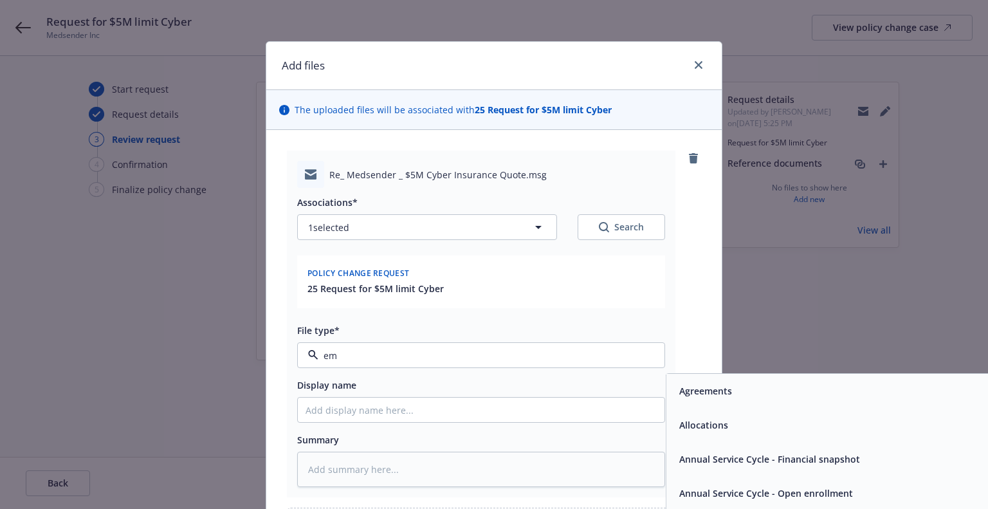
type input "ema"
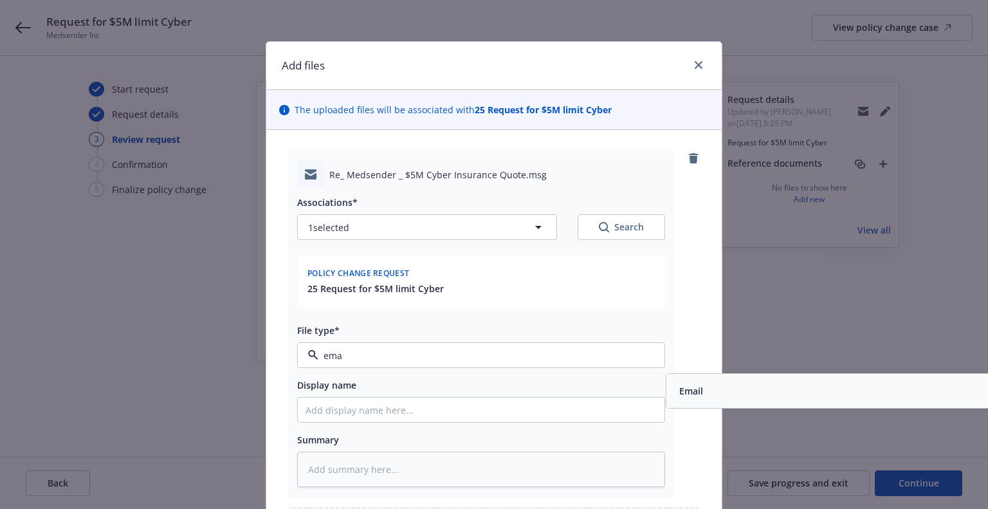
click at [702, 380] on div "Email" at bounding box center [849, 391] width 367 height 34
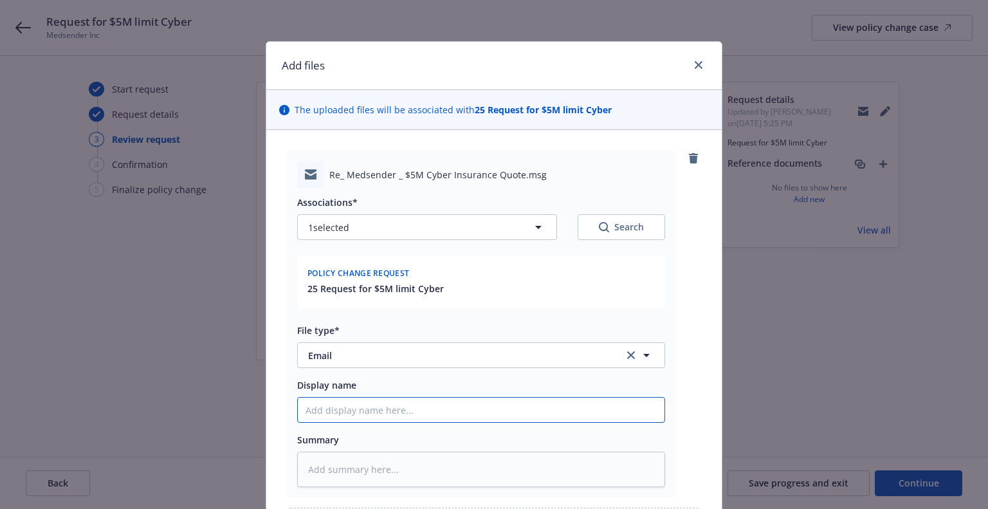
click at [580, 409] on input "Display name" at bounding box center [481, 410] width 367 height 24
paste input "Hi Kari, Could you please confirm if the requested limit increase is driven by …"
type textarea "x"
type input "Hi Kari, Could you please confirm if the requested limit increase is driven by …"
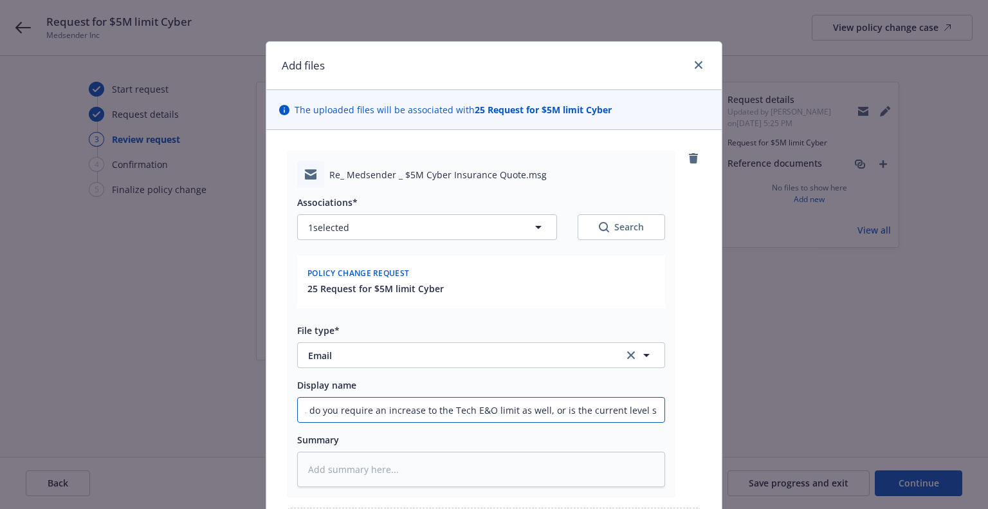
type textarea "x"
type input "9"
type textarea "x"
type input "9/"
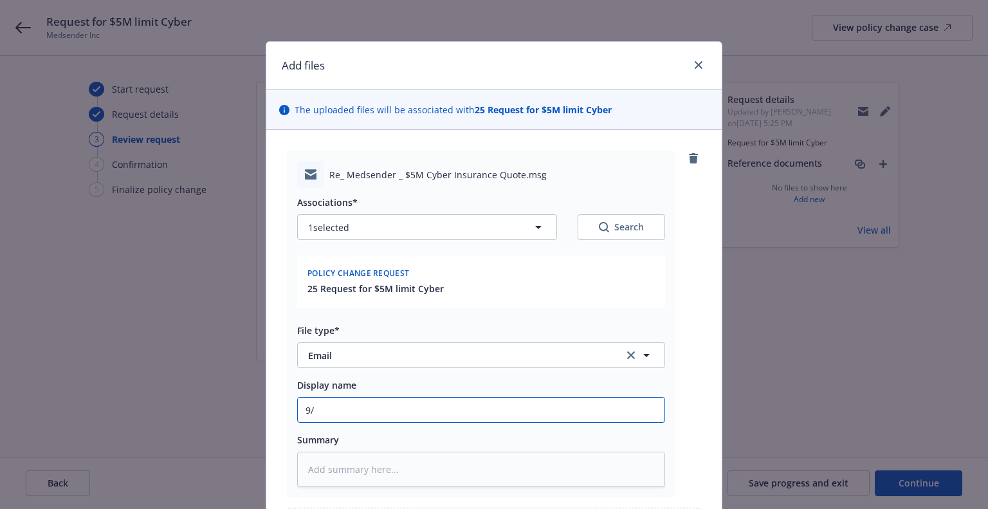
type textarea "x"
type input "9/2"
type textarea "x"
type input "9/25"
type textarea "x"
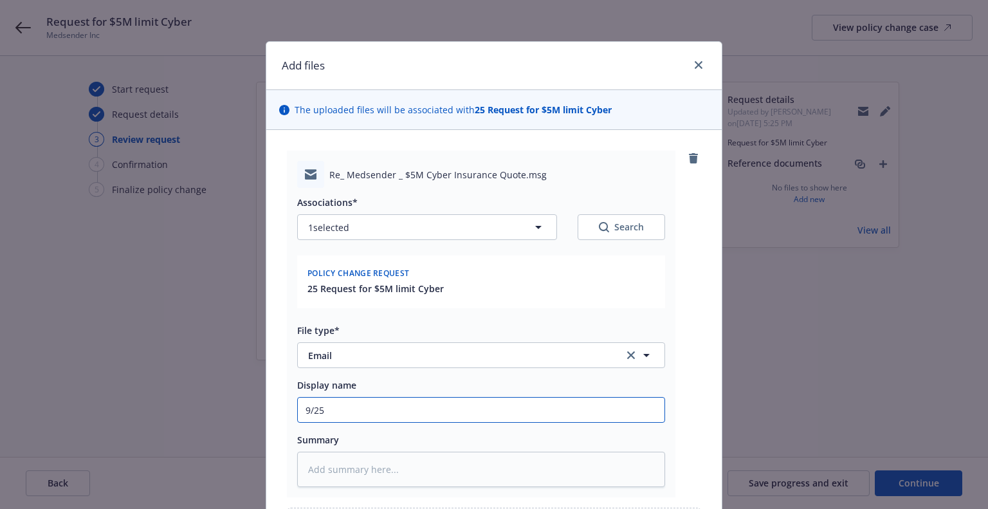
type input "9/25/"
type textarea "x"
type input "9/25/2"
type textarea "x"
type input "9/25/20"
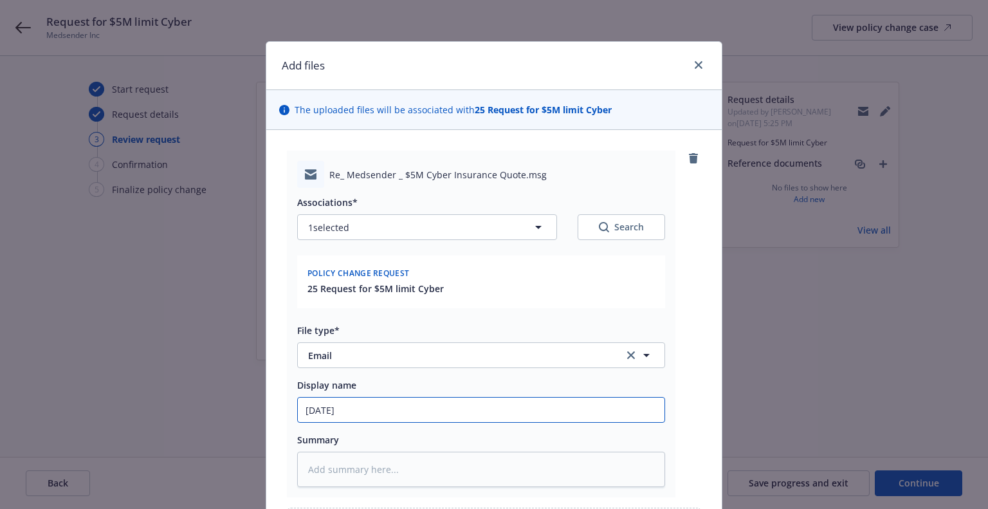
type textarea "x"
type input "9/25/202"
type textarea "x"
type input "9/25/2025"
type textarea "x"
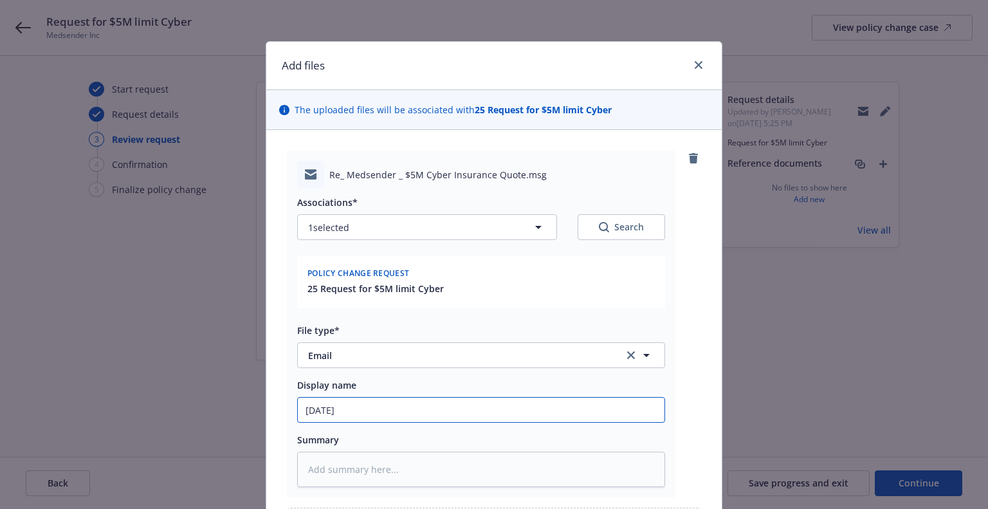
type input "9/25/2025"
type textarea "x"
type input "9/25/2025 C"
type textarea "x"
type input "9/25/2025 Cy"
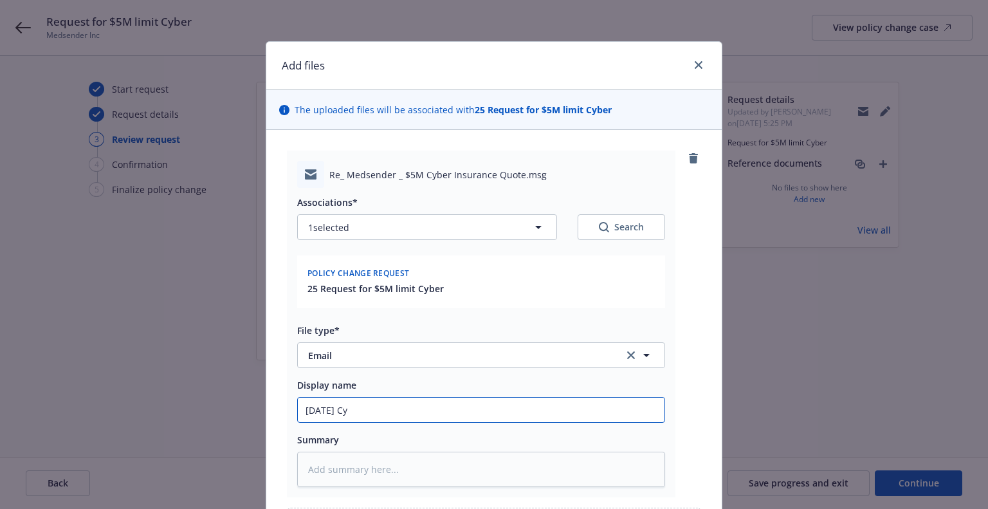
type textarea "x"
type input "9/25/2025 Cyb"
type textarea "x"
type input "9/25/2025 Cybe"
type textarea "x"
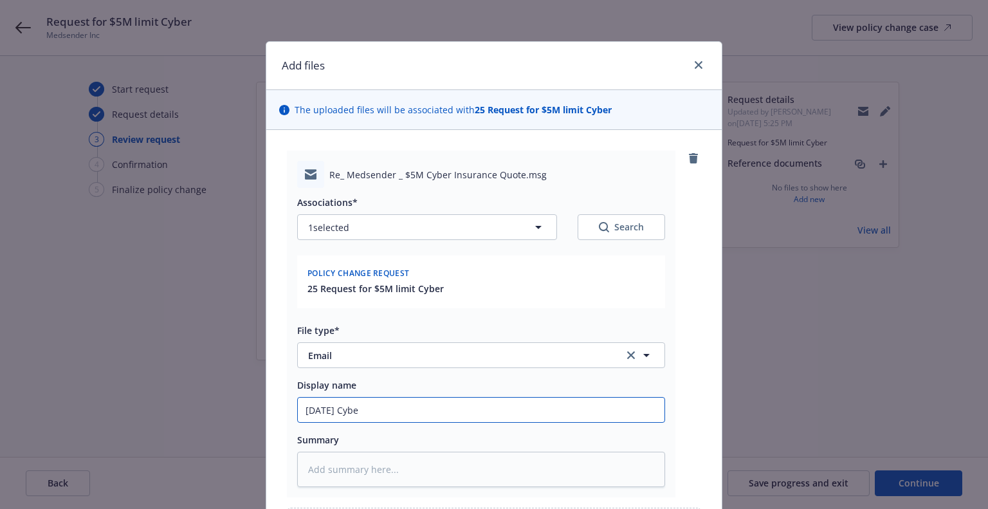
type input "9/25/2025 Cyber"
type textarea "x"
type input "9/25/2025 Cyber"
type textarea "x"
type input "9/25/2025 Cyber r"
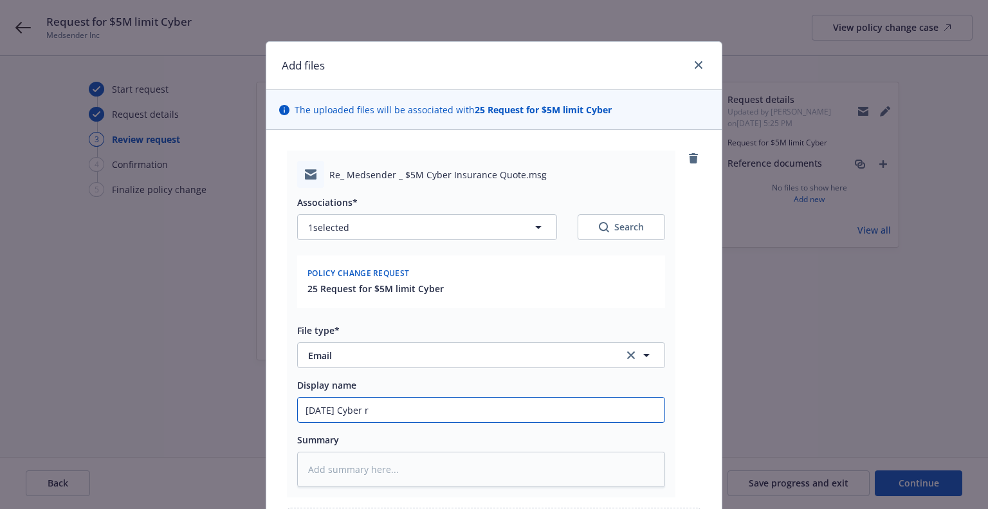
type textarea "x"
type input "9/25/2025 Cyber re"
type textarea "x"
type input "9/25/2025 Cyber r"
type textarea "x"
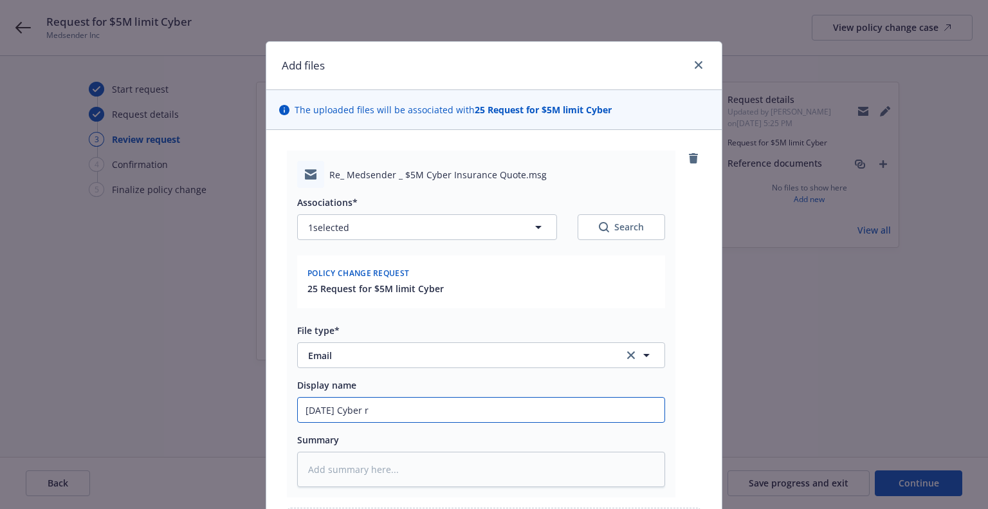
type input "9/25/2025 Cyber"
type textarea "x"
type input "9/25/2025 Cyber i"
type textarea "x"
type input "9/25/2025 Cyber in"
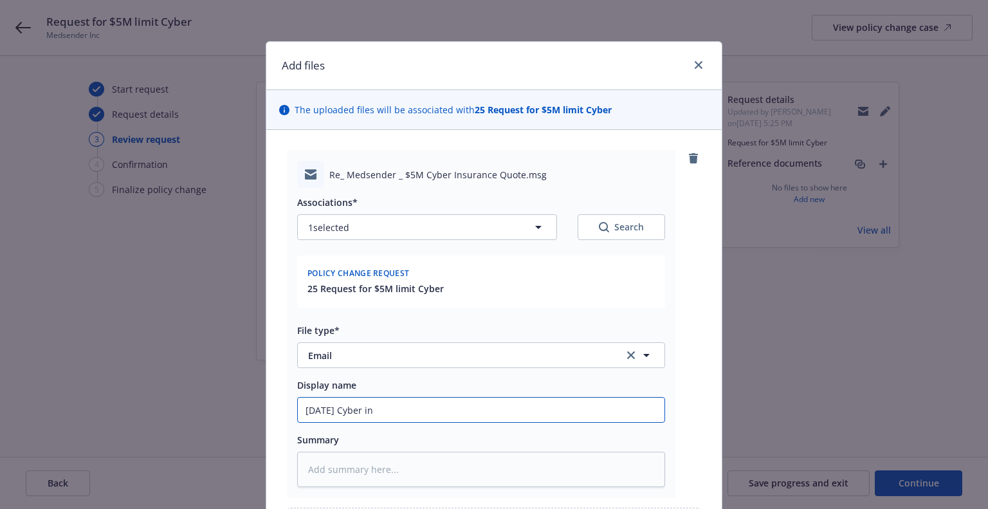
type textarea "x"
type input "9/25/2025 Cyber inc"
type textarea "x"
type input "9/25/2025 Cyber in"
type textarea "x"
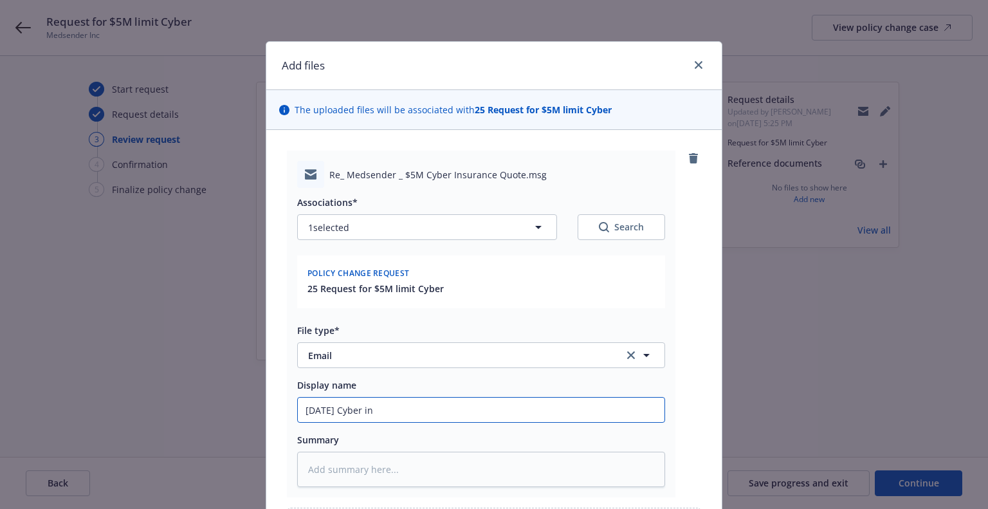
type input "9/25/2025 Cyber i"
type textarea "x"
type input "9/25/2025 Cyber"
type textarea "x"
type input "9/25/2025 Cyber l"
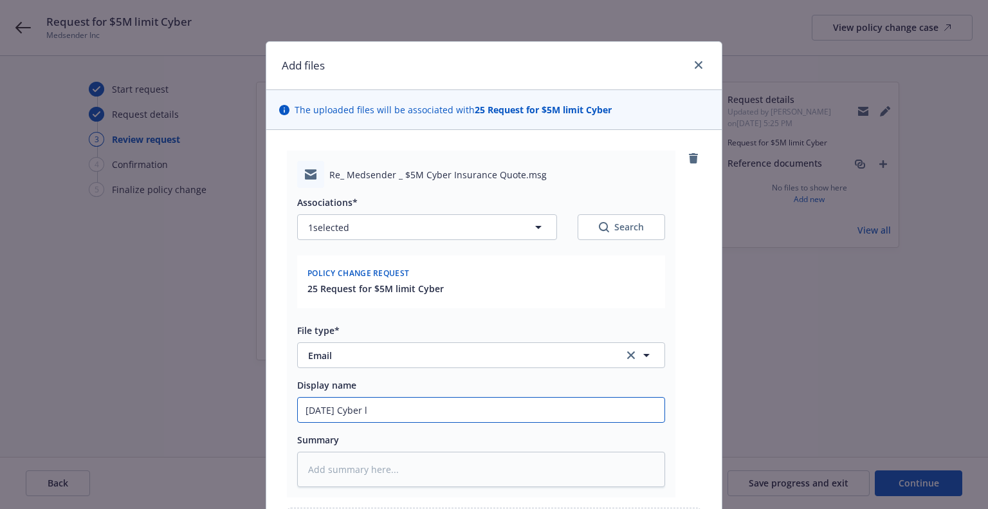
type textarea "x"
type input "9/25/2025 Cyber li"
type textarea "x"
type input "9/25/2025 Cyber lim"
type textarea "x"
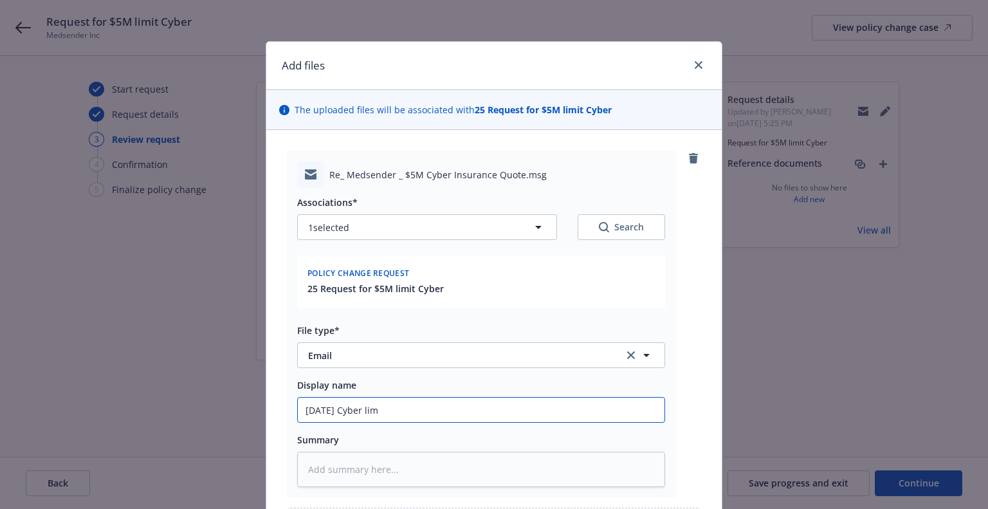
type input "9/25/2025 Cyber limi"
type textarea "x"
type input "9/25/2025 Cyber limit"
type textarea "x"
type input "9/25/2025 Cyber limit"
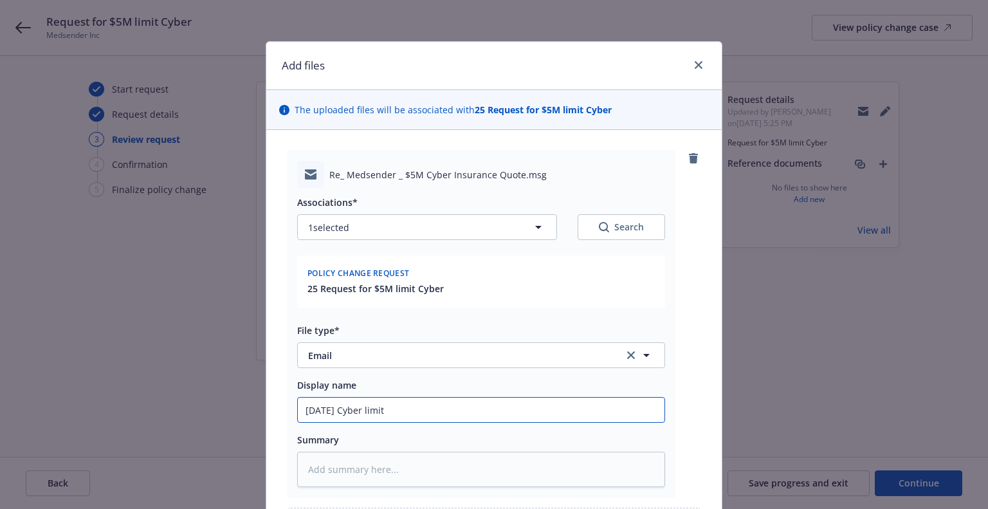
type textarea "x"
type input "9/25/2025 Cyber limit i"
type textarea "x"
type input "9/25/2025 Cyber limit in"
type textarea "x"
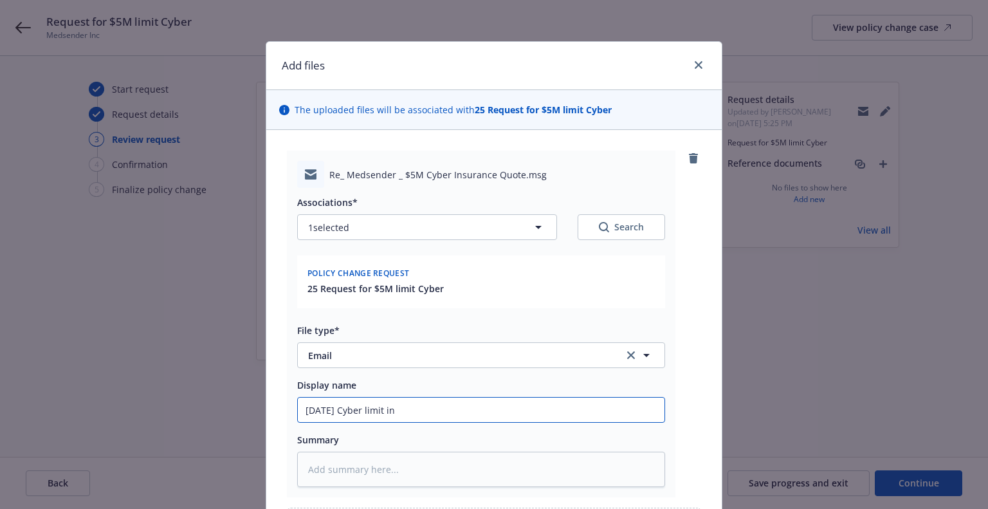
type input "9/25/2025 Cyber limit inc"
type textarea "x"
type input "9/25/2025 Cyber limit incr"
type textarea "x"
type input "9/25/2025 Cyber limit incre"
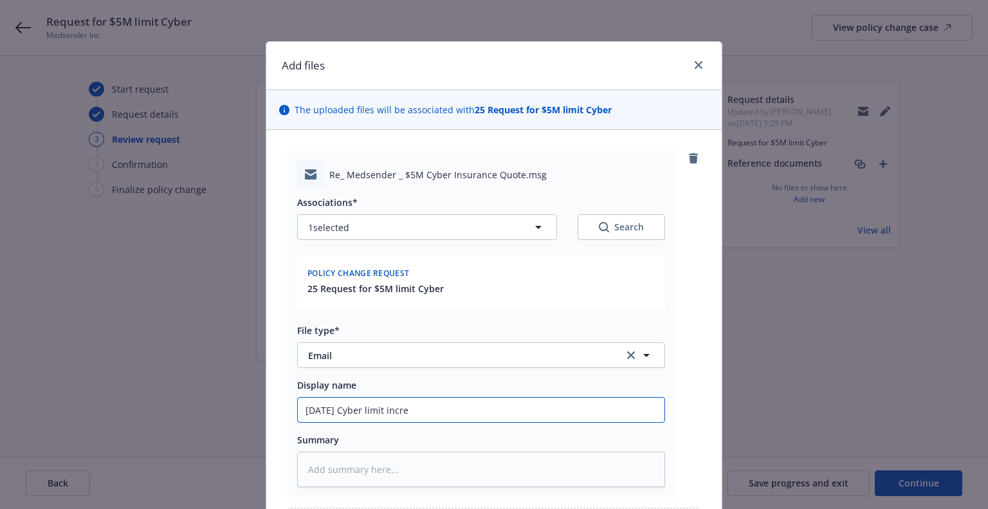
type textarea "x"
type input "9/25/2025 Cyber limit increa"
type textarea "x"
type input "9/25/2025 Cyber limit increas"
type textarea "x"
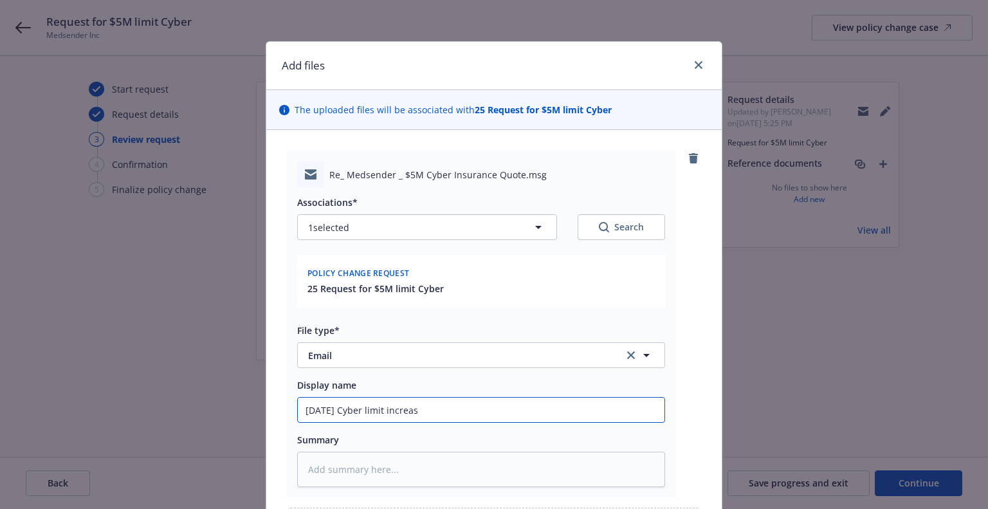
type input "9/25/2025 Cyber limit increas"
type textarea "x"
type input "9/25/2025 Cyber limit increase"
type textarea "x"
type input "9/25/2025 Cyber limit increase"
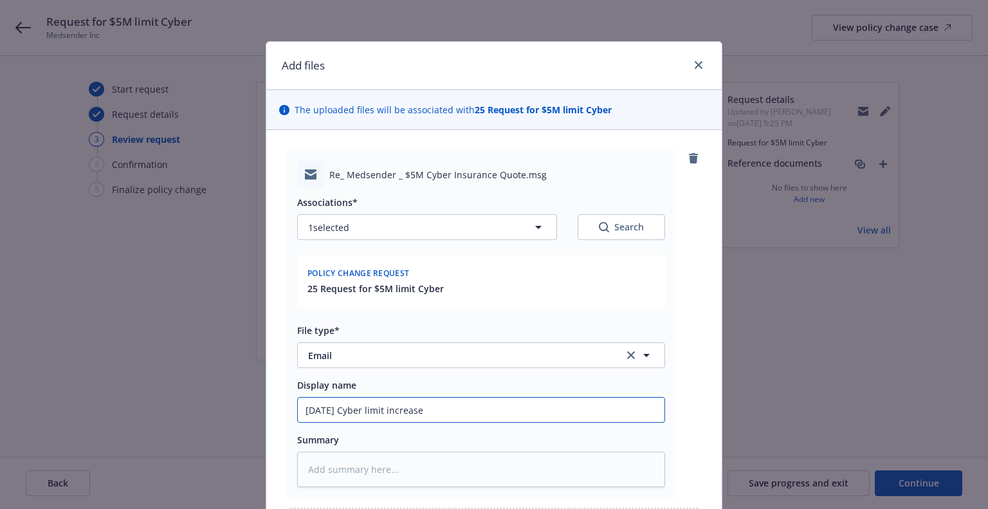
type textarea "x"
type input "9/25/2025 Cyber limit increase r"
type textarea "x"
type input "9/25/2025 Cyber limit increase re"
type textarea "x"
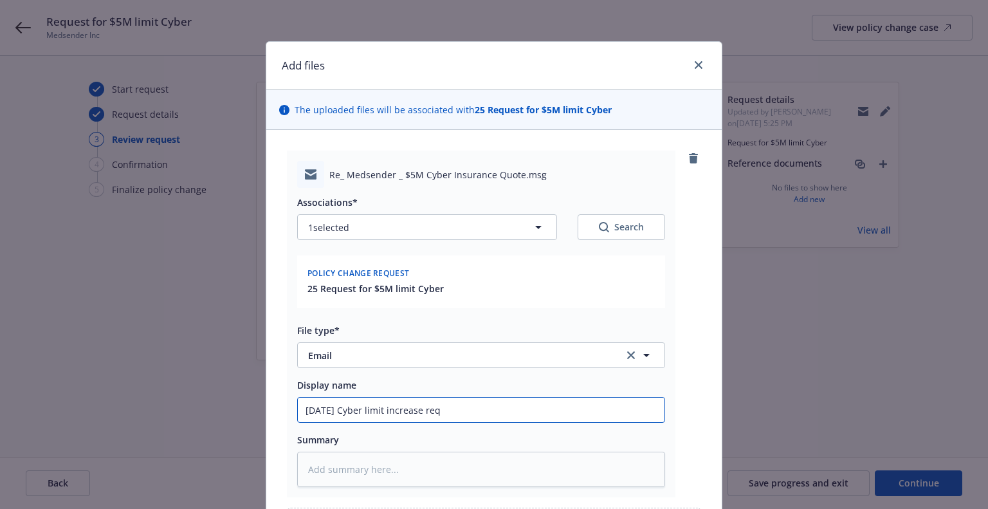
type input "9/25/2025 Cyber limit increase requ"
type textarea "x"
type input "9/25/2025 Cyber limit increase reque"
type textarea "x"
type input "9/25/2025 Cyber limit increase reques"
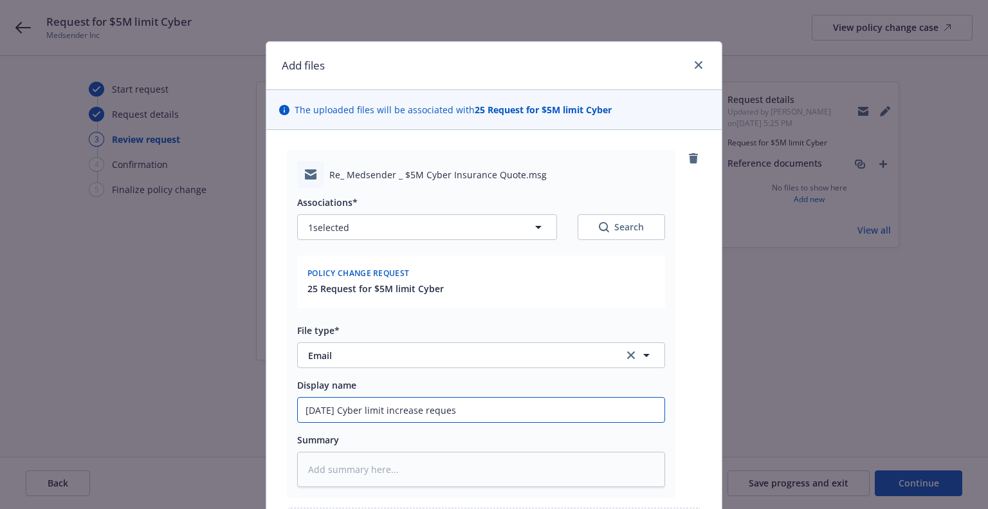
type textarea "x"
type input "9/25/2025 Cyber limit increase request"
type textarea "x"
type input "9/25/2025 Cyber limit increase request"
type textarea "x"
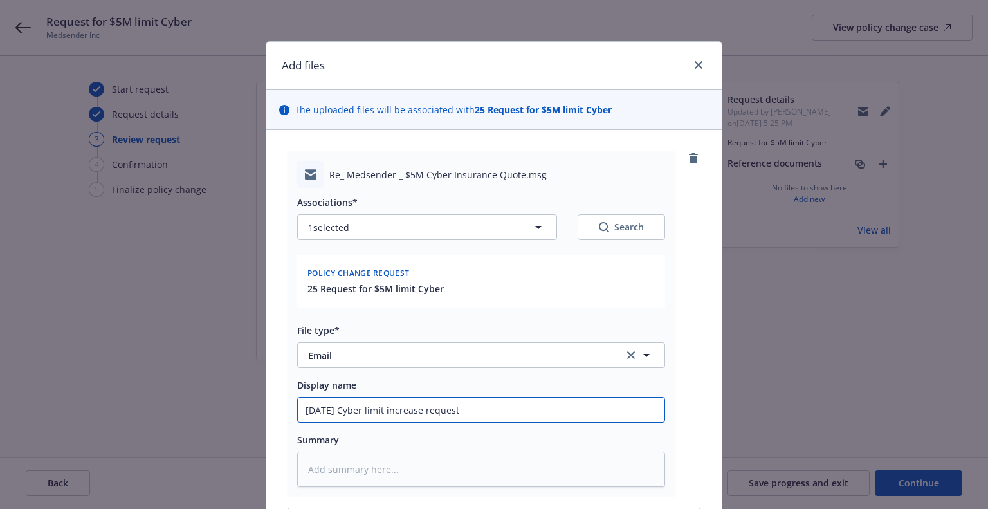
type input "9/25/2025 Cyber limit increase request E"
type textarea "x"
type input "9/25/2025 Cyber limit increase request EM"
type textarea "x"
type input "9/25/2025 Cyber limit increase request EM f"
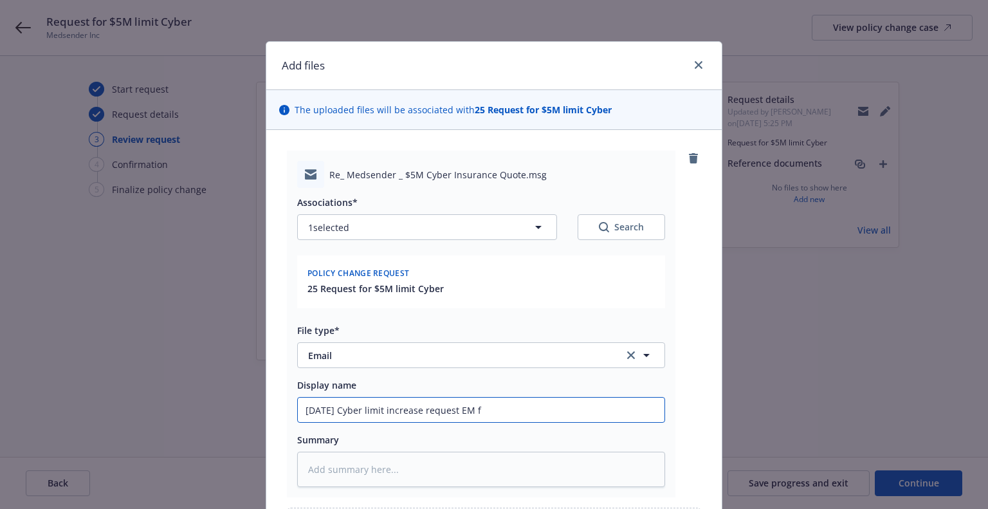
type textarea "x"
type input "9/25/2025 Cyber limit increase request EM fr"
type textarea "x"
type input "9/25/2025 Cyber limit increase request EM frm"
type textarea "x"
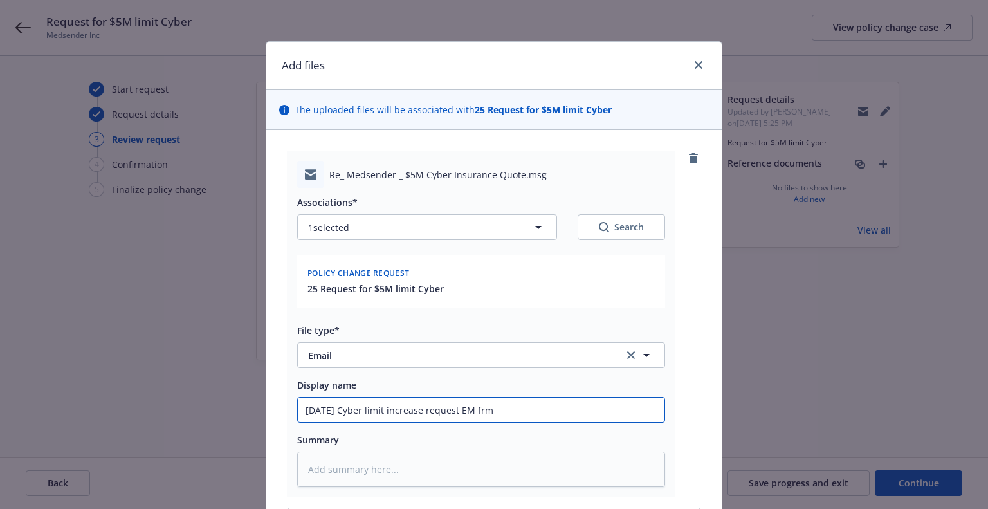
type input "9/25/2025 Cyber limit increase request EM frm"
type textarea "x"
type input "9/25/2025 Cyber limit increase request EM frm I"
type textarea "x"
type input "9/25/2025 Cyber limit increase request EM frm IN"
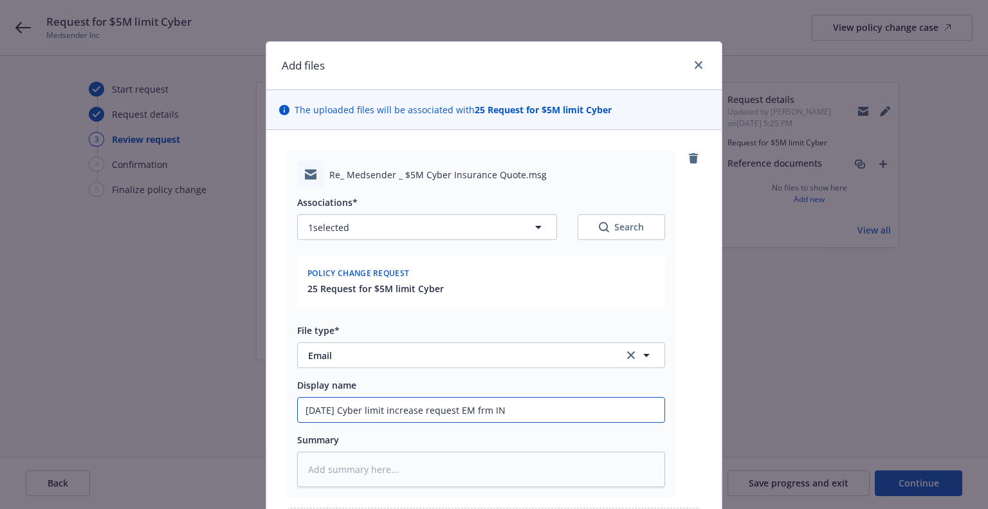
type textarea "x"
type input "9/25/2025 Cyber limit increase request EM frm INS"
type textarea "x"
type input "9/25/2025 Cyber limit increase request EM frm INSD"
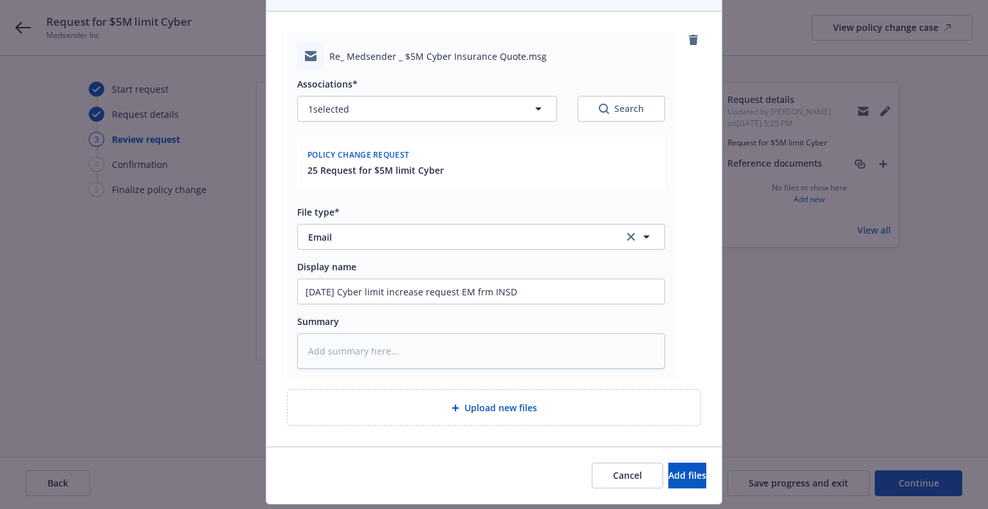
scroll to position [154, 0]
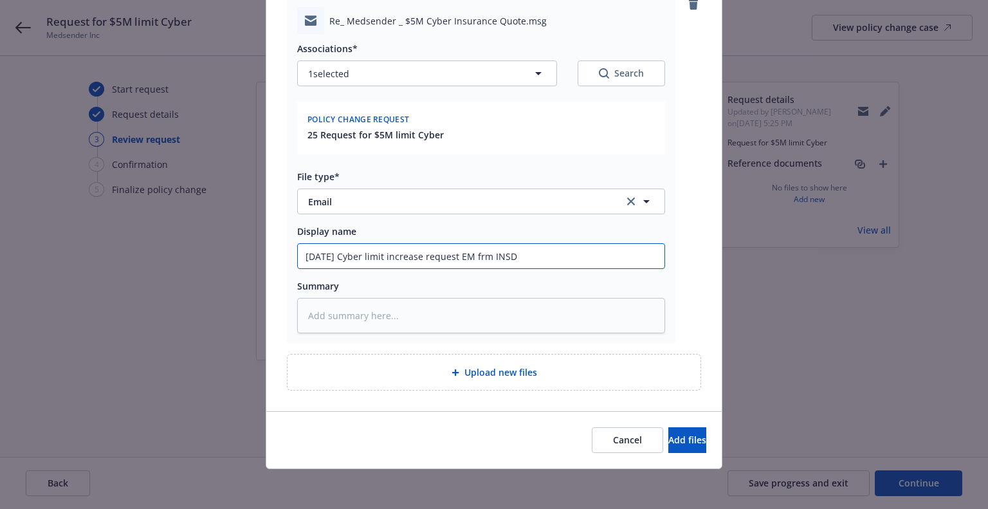
type textarea "x"
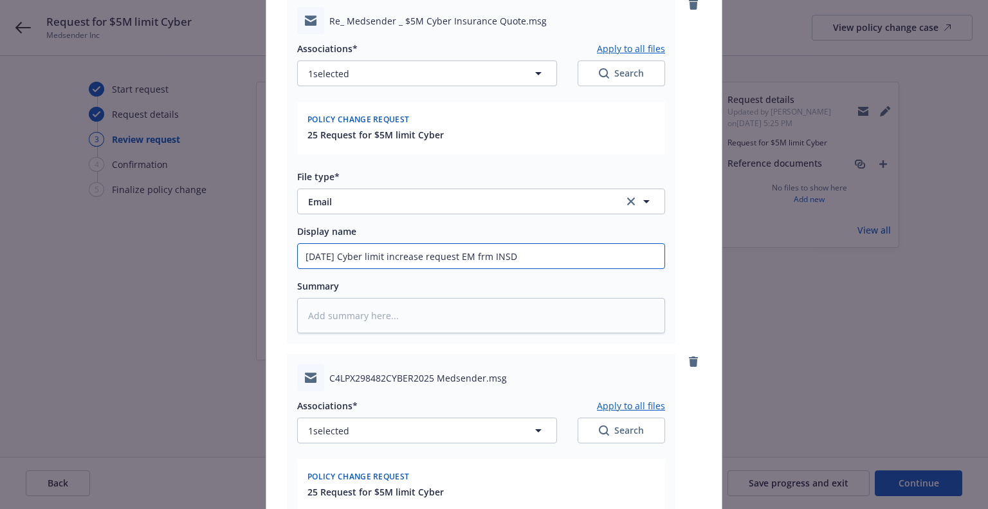
scroll to position [511, 0]
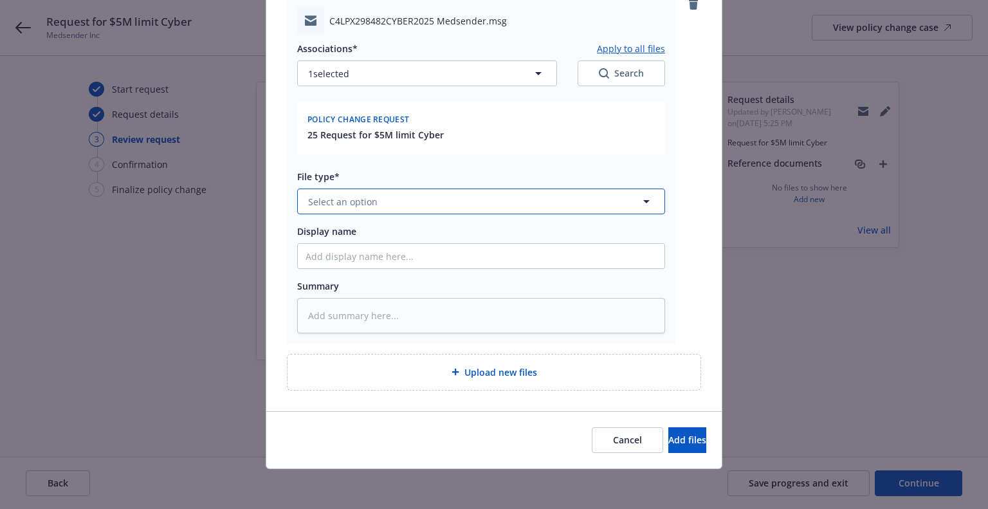
click at [360, 199] on span "Select an option" at bounding box center [342, 202] width 69 height 14
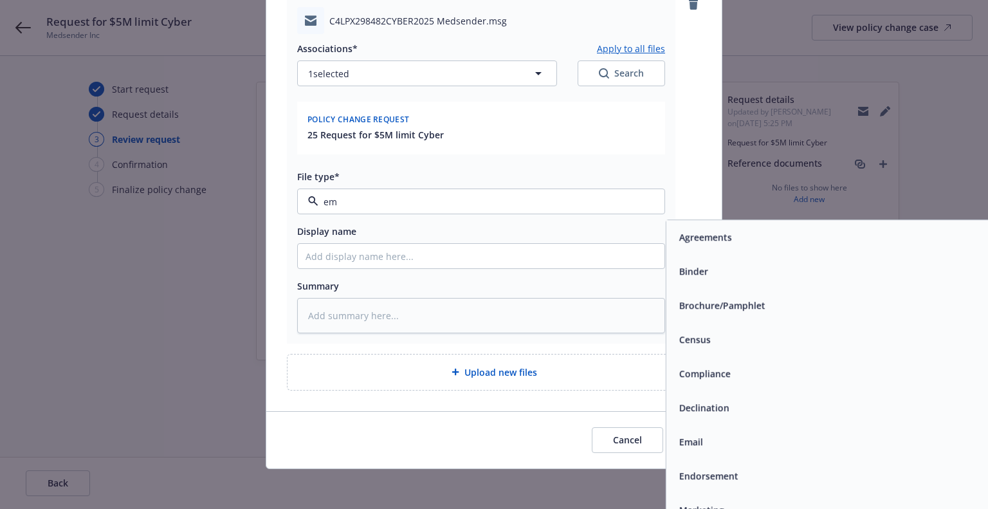
type input "ema"
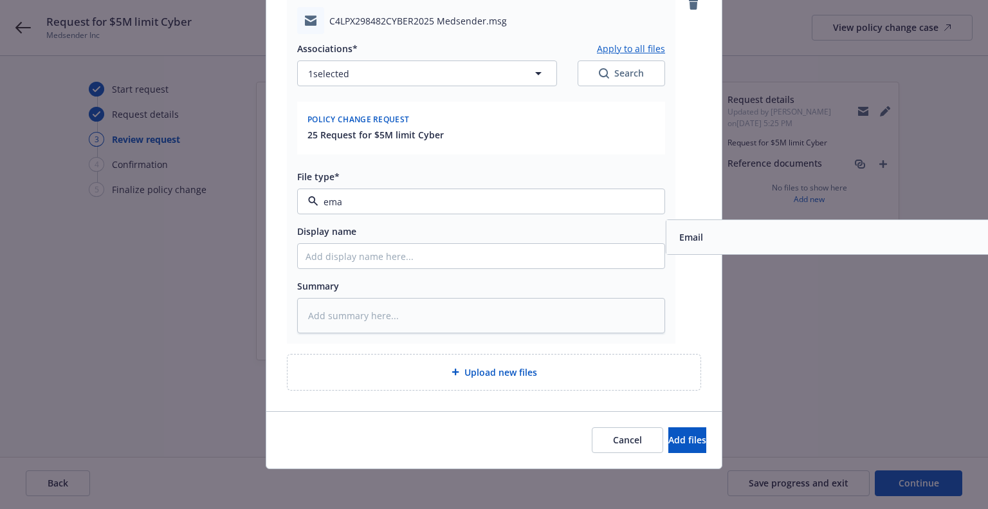
click at [740, 226] on div "Email" at bounding box center [849, 237] width 367 height 34
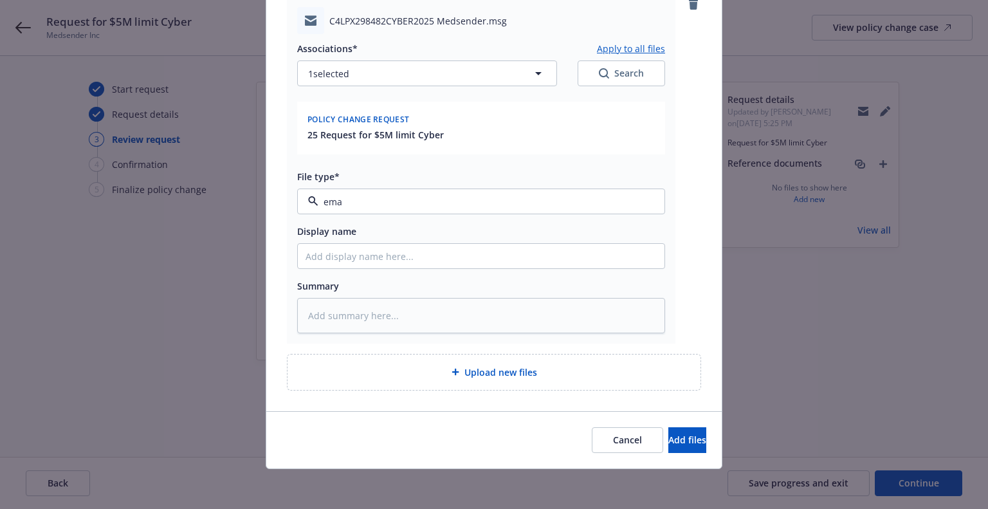
type textarea "x"
type input "Email"
click at [466, 205] on span "Email" at bounding box center [457, 202] width 298 height 14
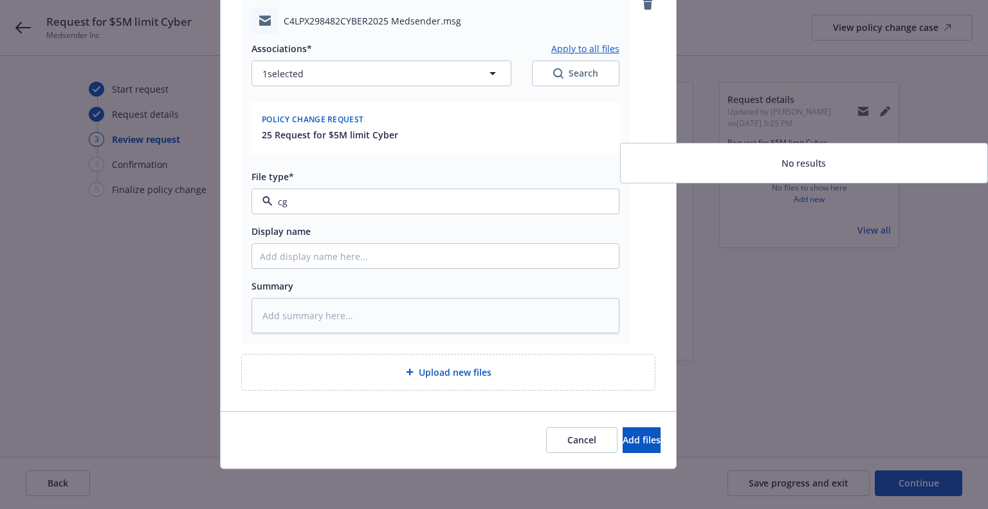
type input "c"
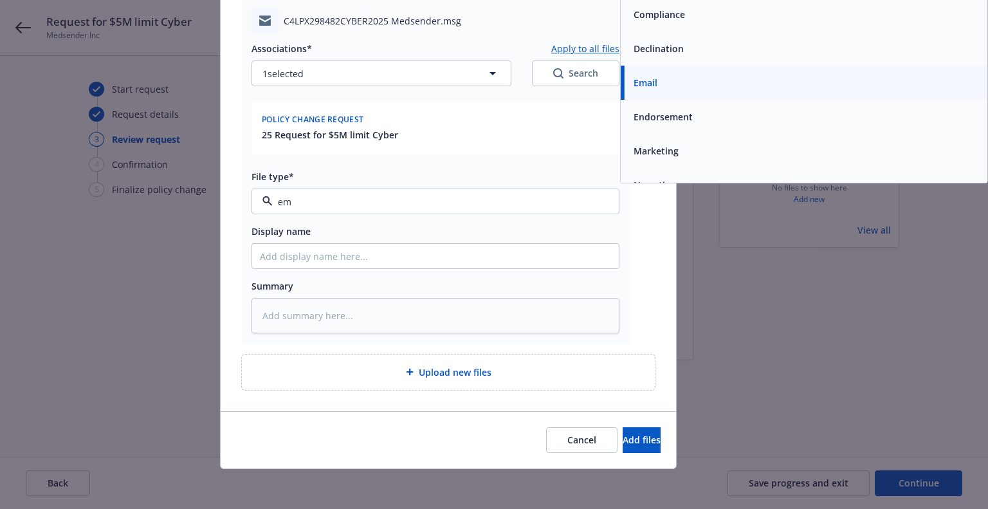
type input "ema"
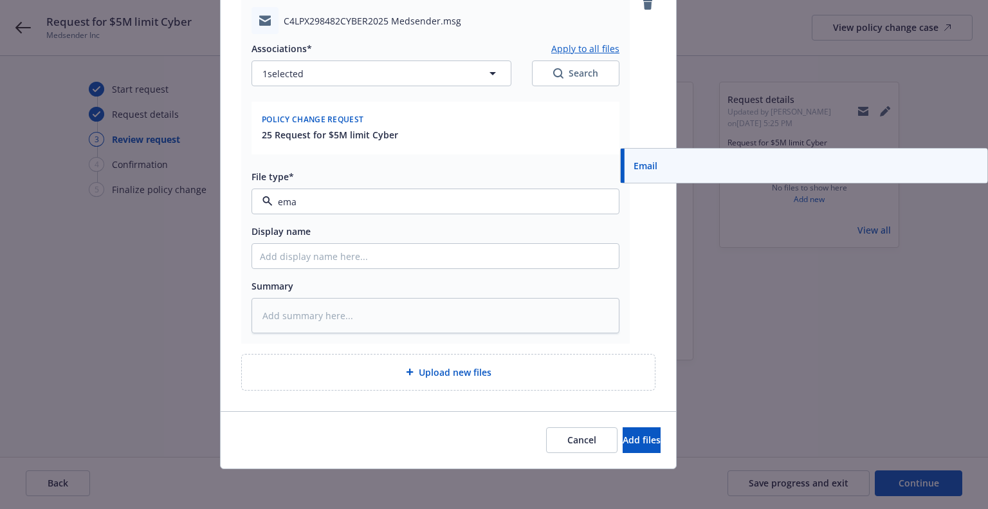
click at [652, 167] on div "Email" at bounding box center [804, 165] width 351 height 19
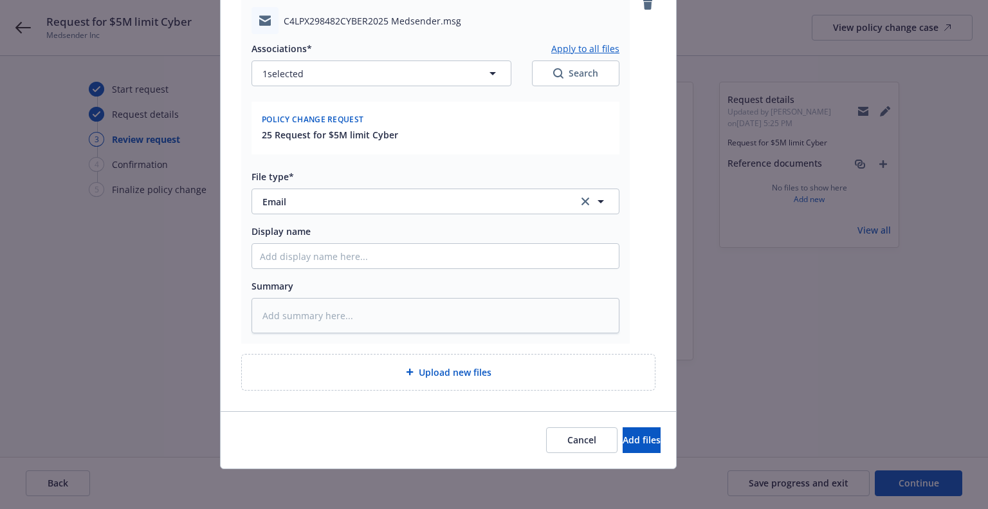
scroll to position [511, 0]
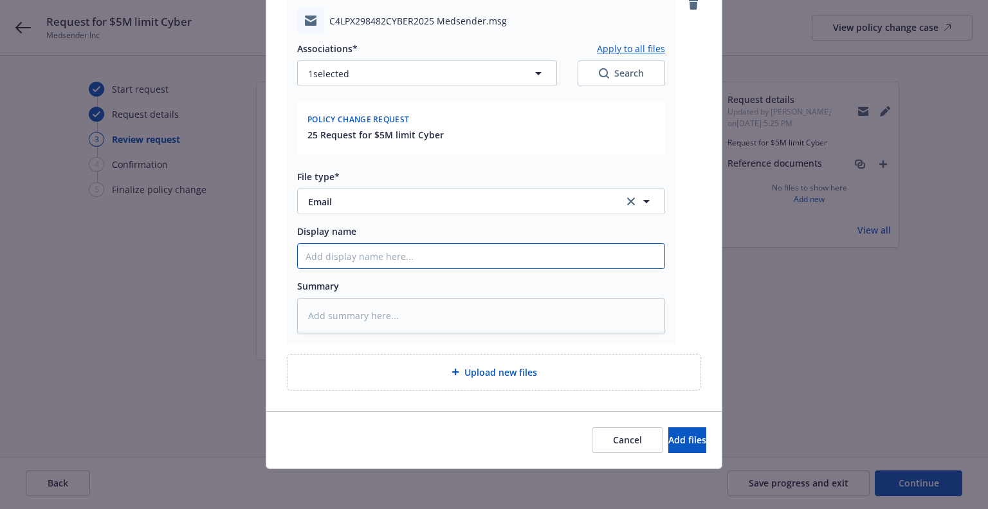
click at [475, 261] on input "Display name" at bounding box center [481, 256] width 367 height 24
paste input "Hi Kari, Could you please confirm if the requested limit increase is driven by …"
type textarea "x"
type input "Hi Kari, Could you please confirm if the requested limit increase is driven by …"
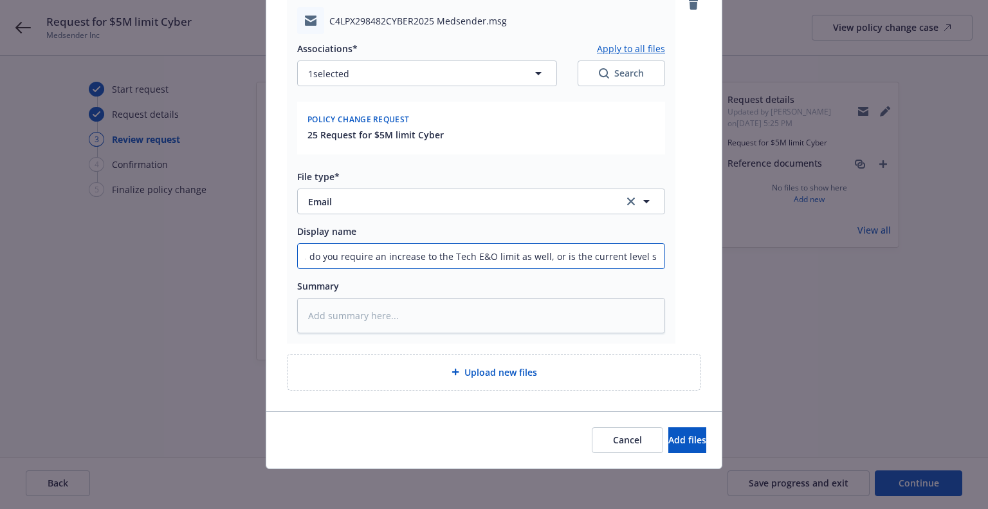
type textarea "x"
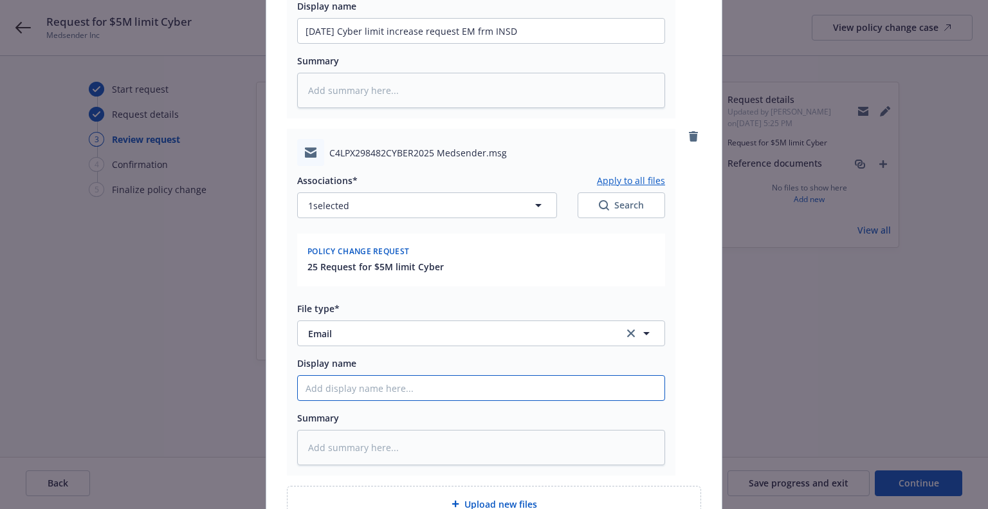
scroll to position [253, 0]
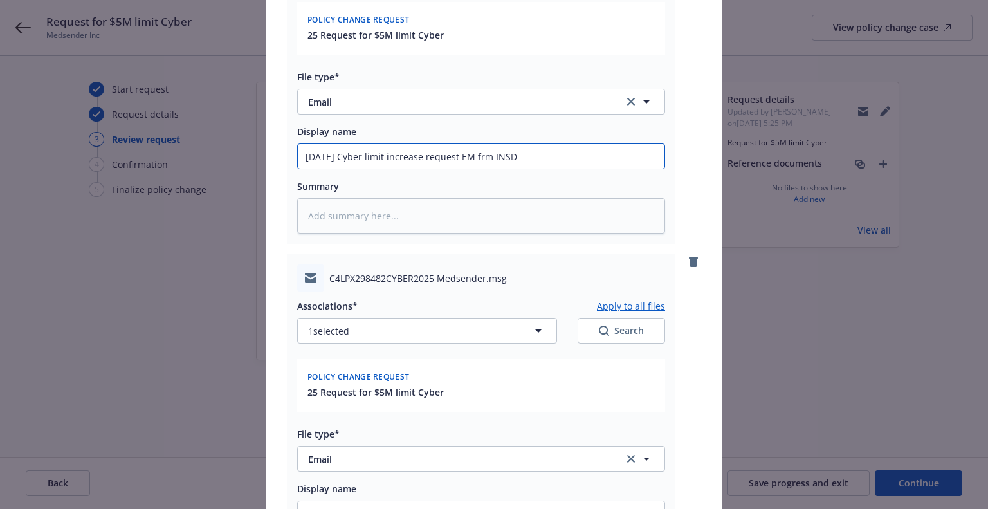
drag, startPoint x: 387, startPoint y: 136, endPoint x: 185, endPoint y: 138, distance: 202.0
click at [185, 138] on div "Add files The uploaded files will be associated with 25 Request for $5M limit C…" at bounding box center [494, 254] width 988 height 509
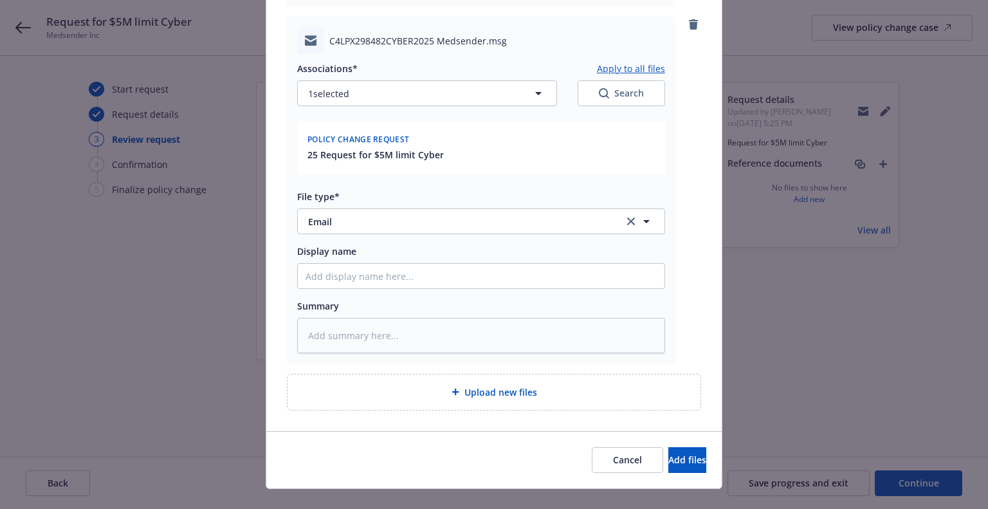
scroll to position [511, 0]
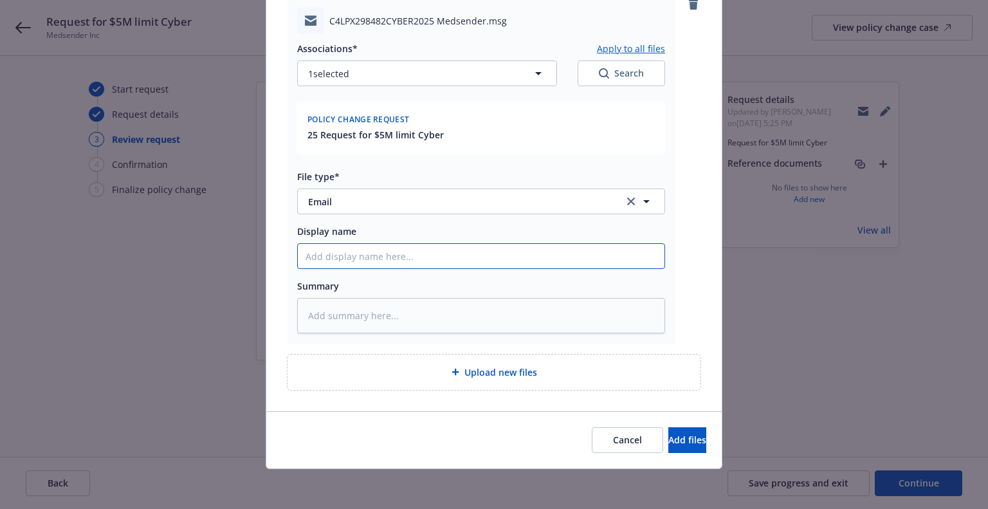
click at [342, 247] on input "Display name" at bounding box center [481, 256] width 367 height 24
paste input "9/25/2025 Cyber limit increase request EM frm INSD"
type textarea "x"
type input "9/25/2025 Cyber limit increase request EM frm INSD"
drag, startPoint x: 481, startPoint y: 254, endPoint x: 576, endPoint y: 240, distance: 96.9
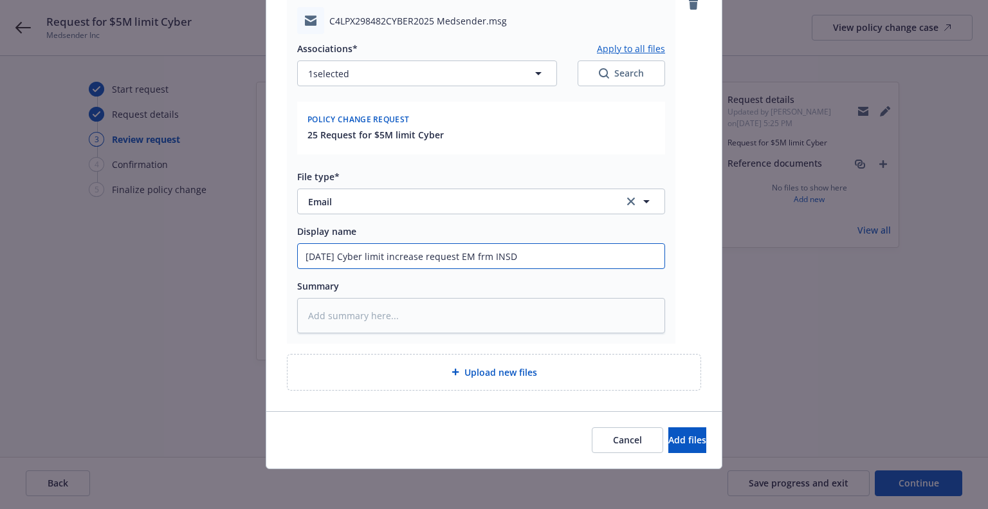
click at [573, 240] on div "Display name 9/25/2025 Cyber limit increase request EM frm INSD" at bounding box center [481, 247] width 368 height 44
type textarea "x"
type input "9/25/2025 Cyber limit increase request EM t"
type textarea "x"
type input "9/25/2025 Cyber limit increase request EM to"
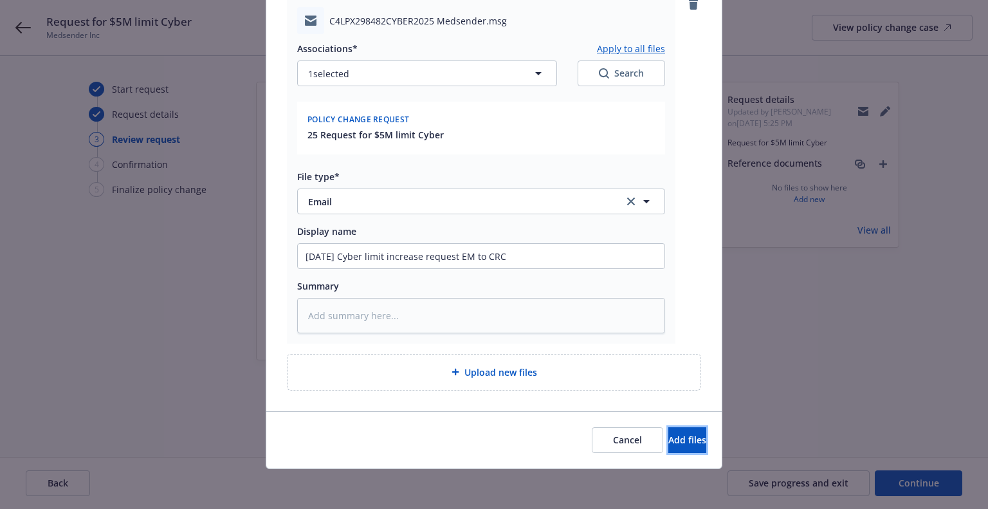
drag, startPoint x: 669, startPoint y: 433, endPoint x: 716, endPoint y: 450, distance: 49.9
click at [669, 434] on span "Add files" at bounding box center [687, 440] width 38 height 12
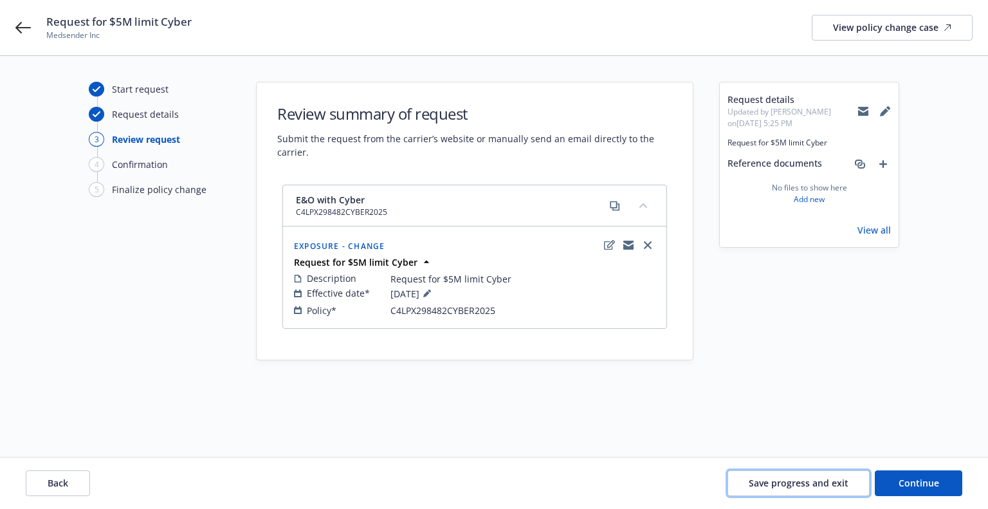
click at [813, 486] on span "Save progress and exit" at bounding box center [799, 483] width 100 height 12
